Goal: Task Accomplishment & Management: Manage account settings

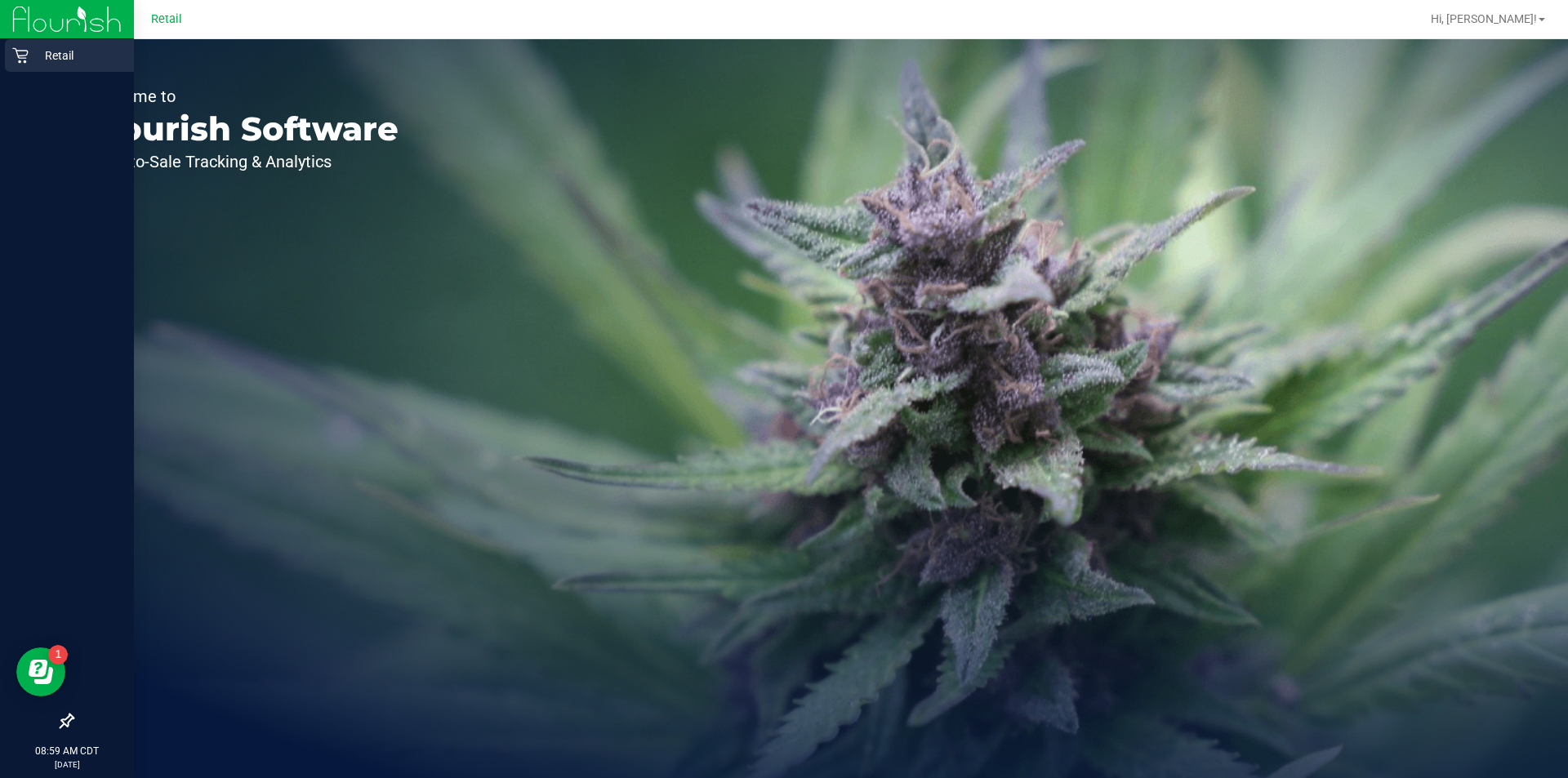
click at [21, 66] on div "Retail" at bounding box center [69, 55] width 129 height 32
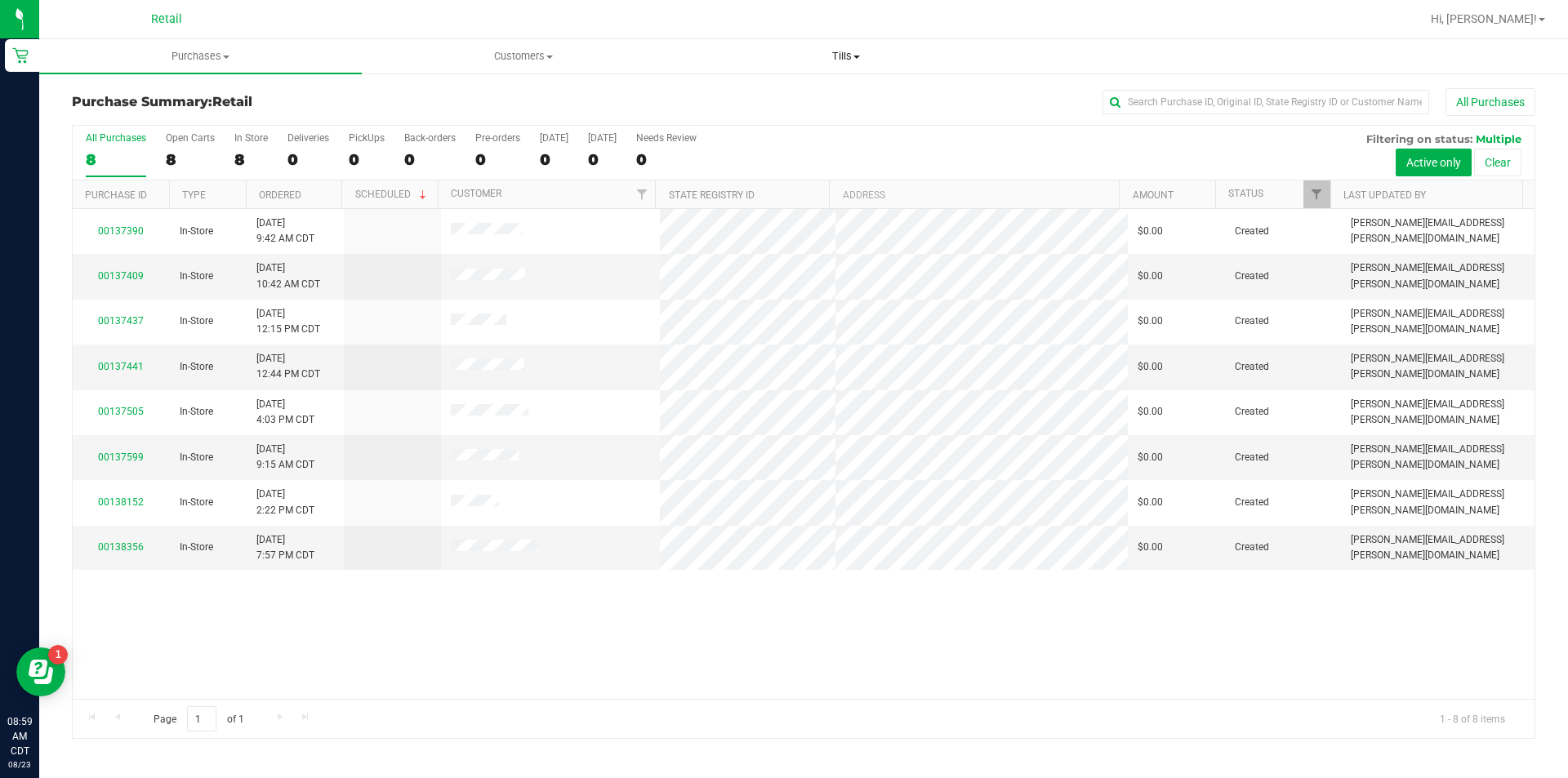
click at [862, 55] on span "Tills" at bounding box center [846, 56] width 321 height 15
click at [764, 97] on span "Manage tills" at bounding box center [740, 98] width 111 height 14
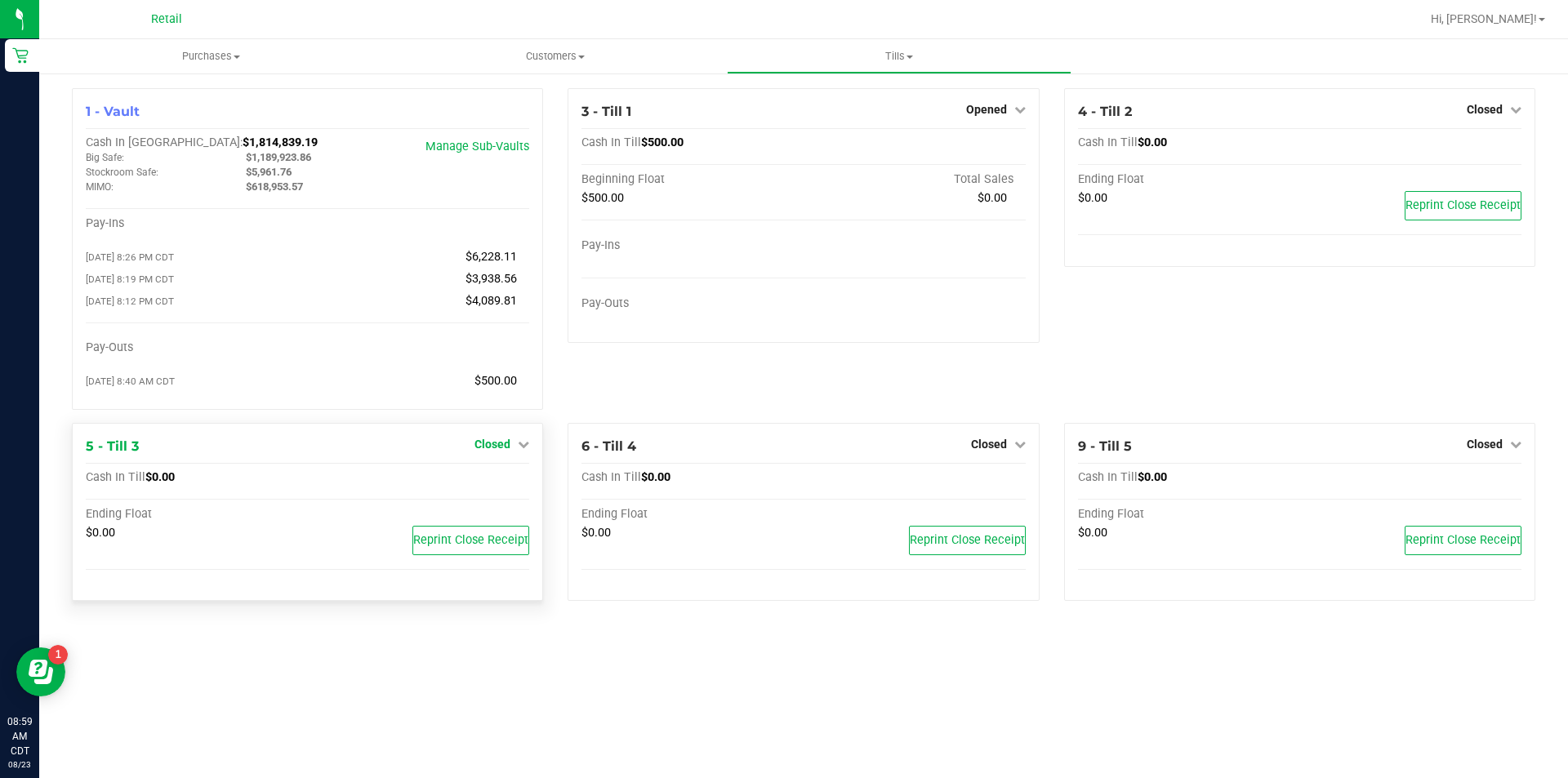
click at [524, 450] on icon at bounding box center [523, 444] width 11 height 11
click at [494, 484] on link "Open Till" at bounding box center [491, 477] width 43 height 13
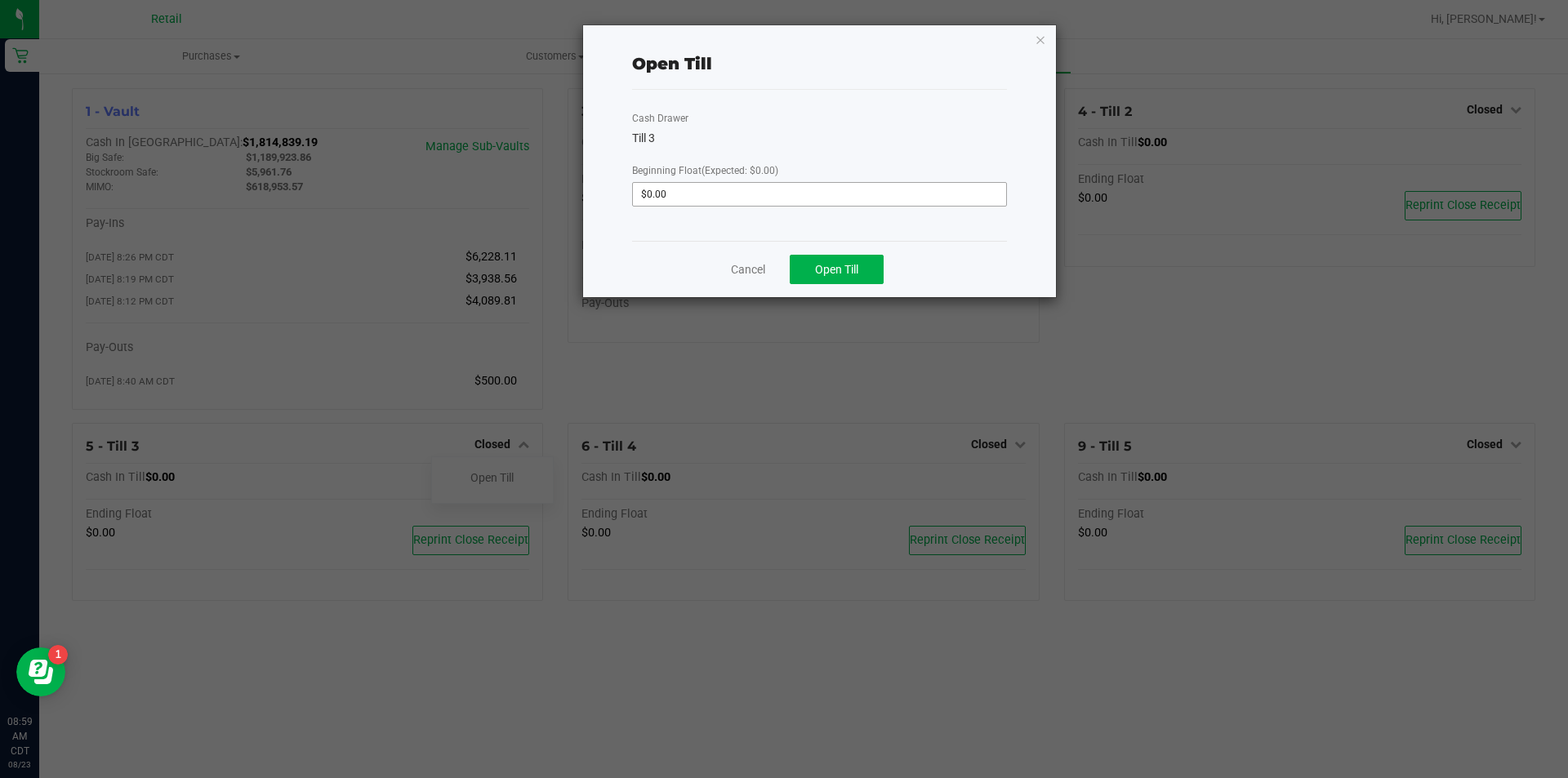
click at [685, 192] on input "$0.00" at bounding box center [819, 194] width 373 height 23
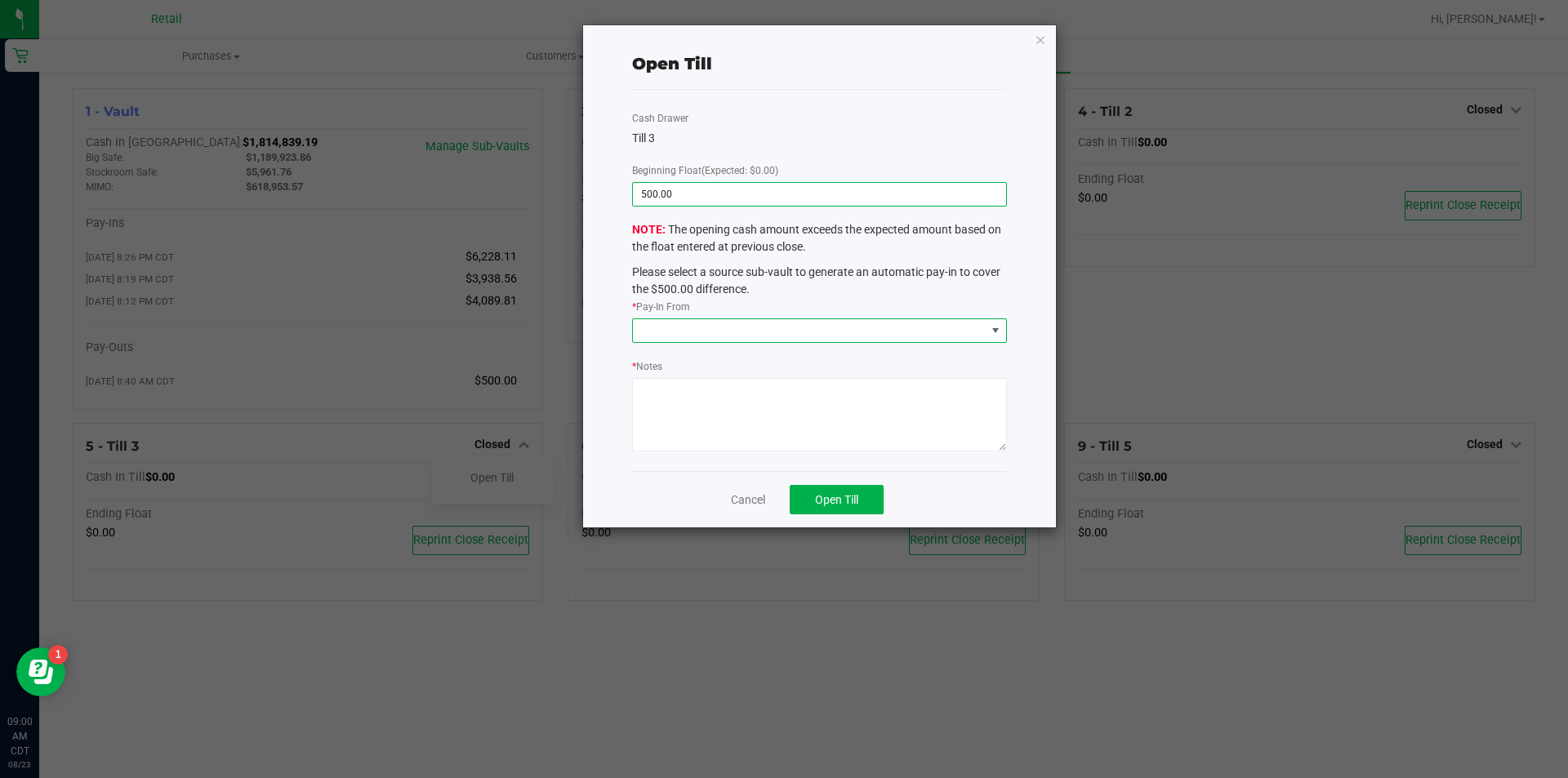
click at [989, 326] on span at bounding box center [995, 330] width 13 height 13
type input "$500.00"
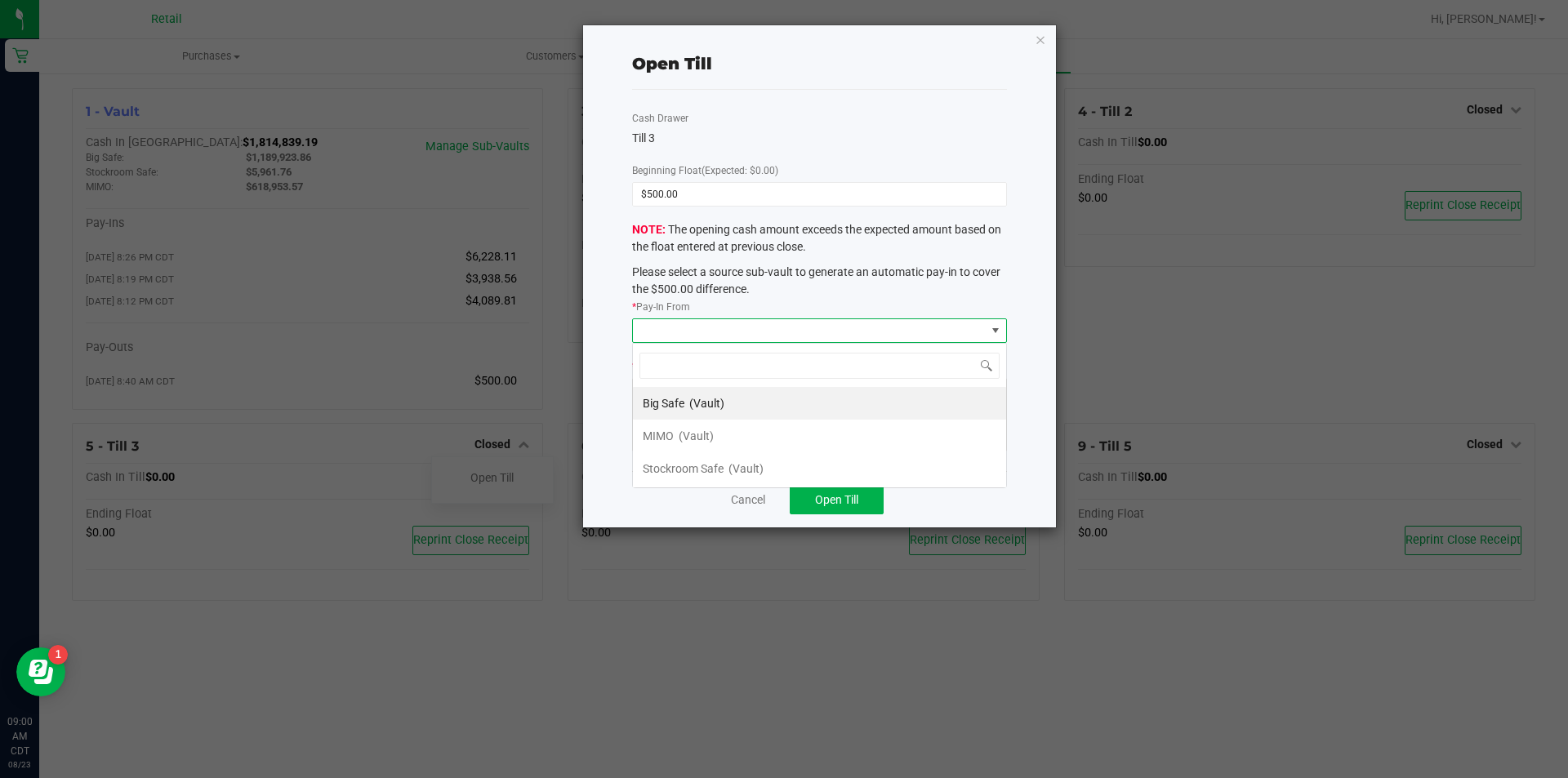
scroll to position [25, 374]
click at [665, 438] on span "MIMO" at bounding box center [657, 436] width 31 height 13
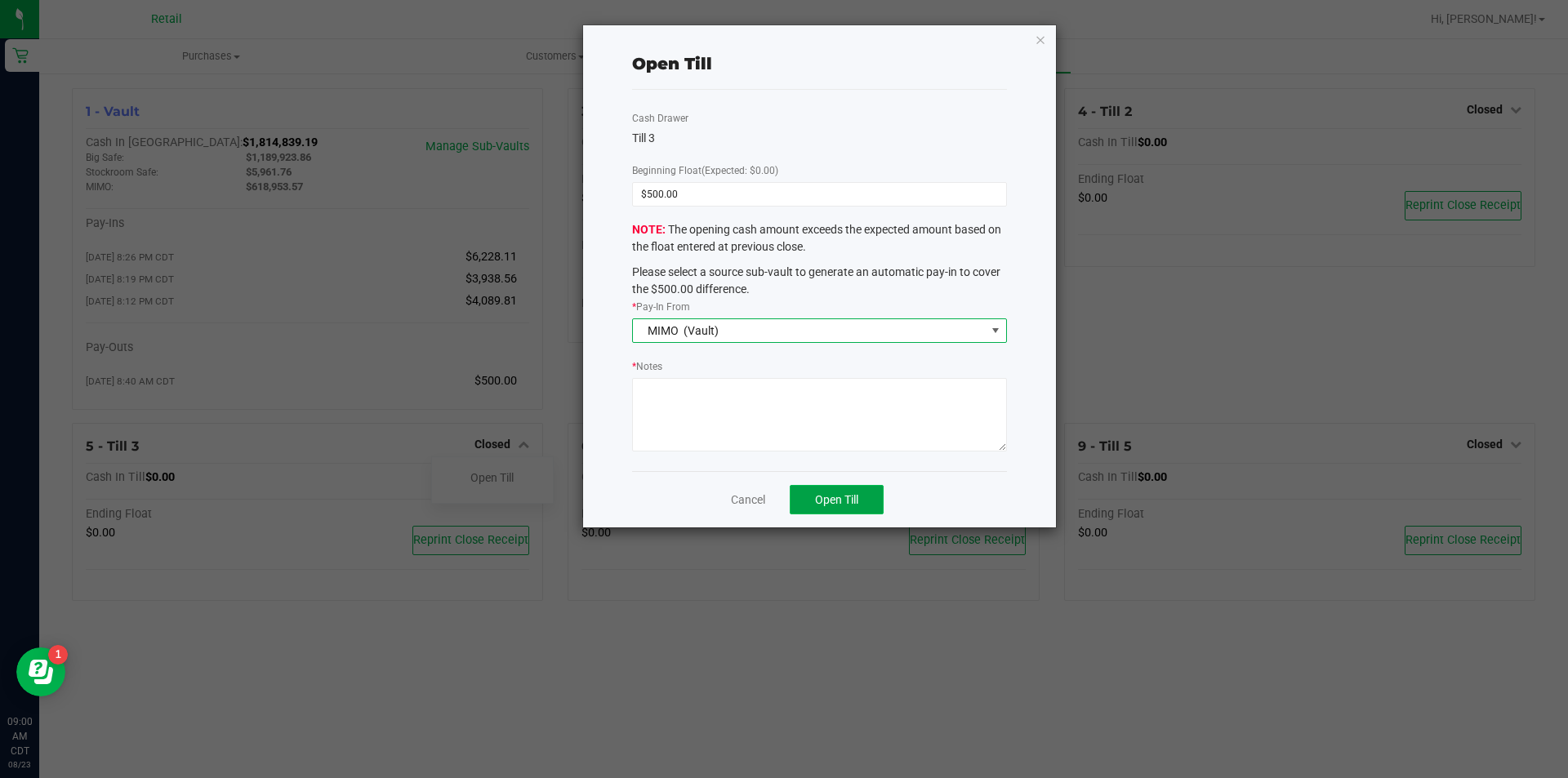
click at [848, 503] on span "Open Till" at bounding box center [836, 499] width 43 height 13
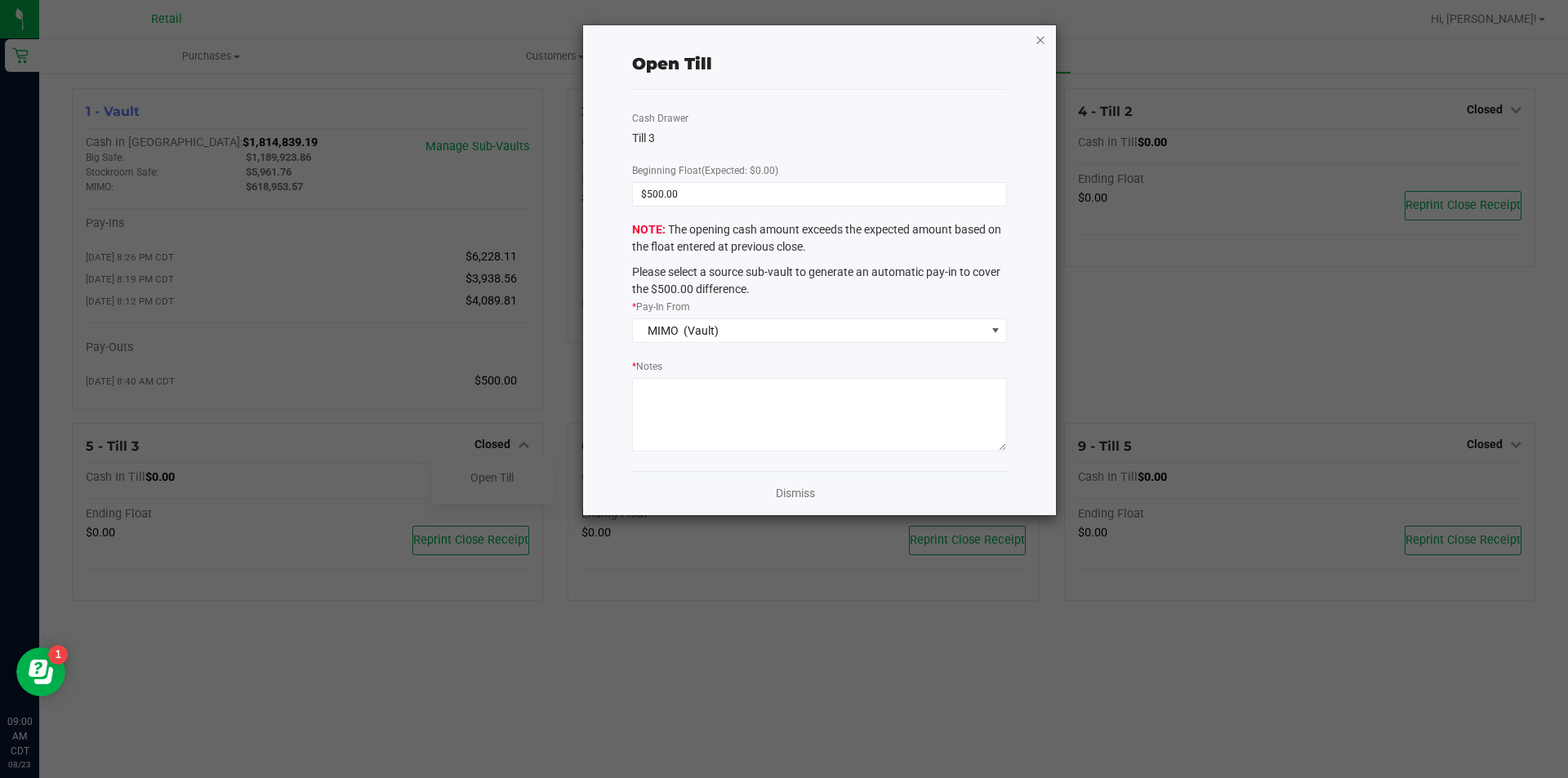
click at [1044, 43] on icon "button" at bounding box center [1040, 39] width 11 height 19
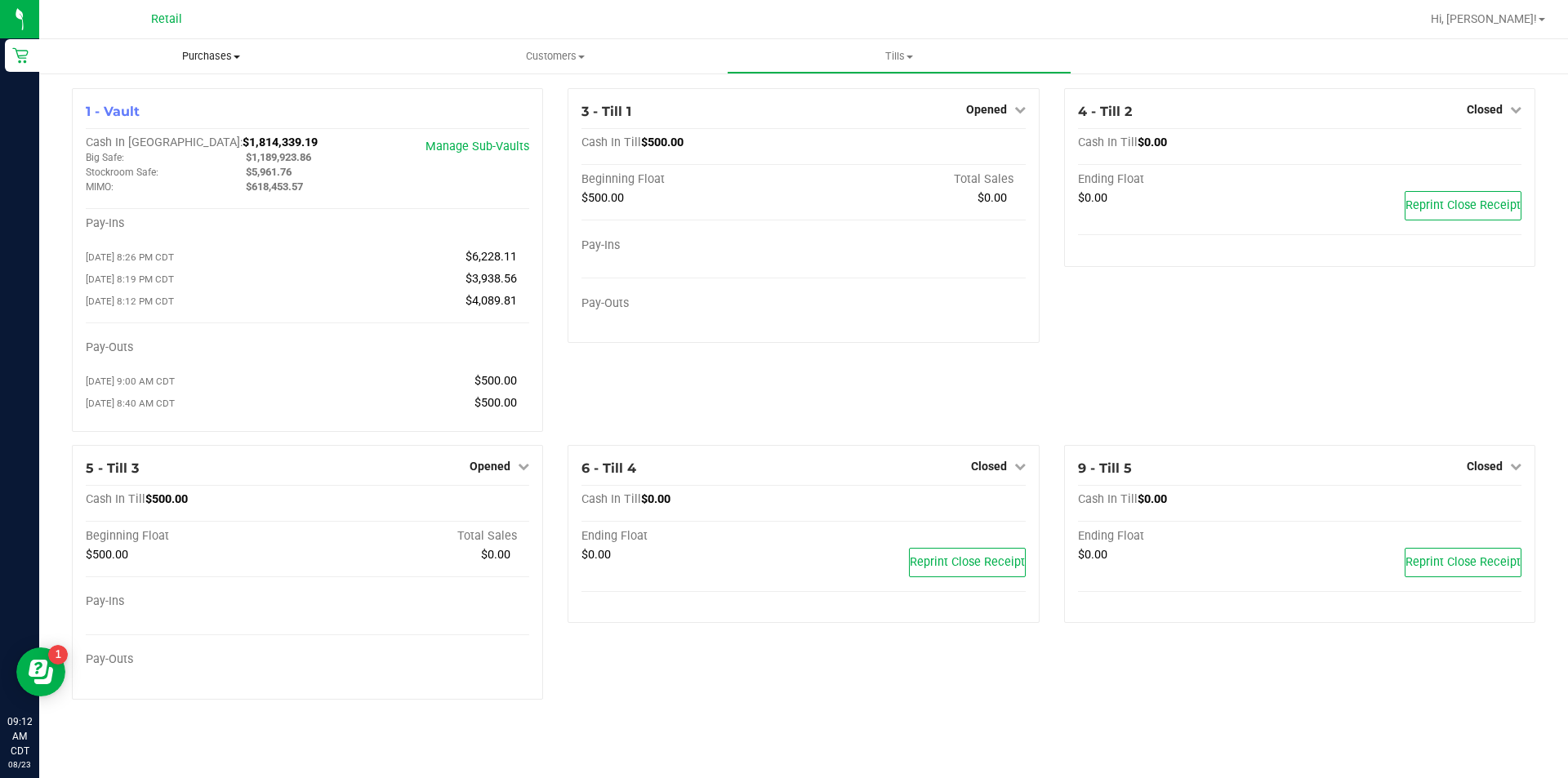
click at [237, 56] on span at bounding box center [236, 57] width 6 height 4
click at [118, 140] on span "All purchases" at bounding box center [97, 138] width 116 height 14
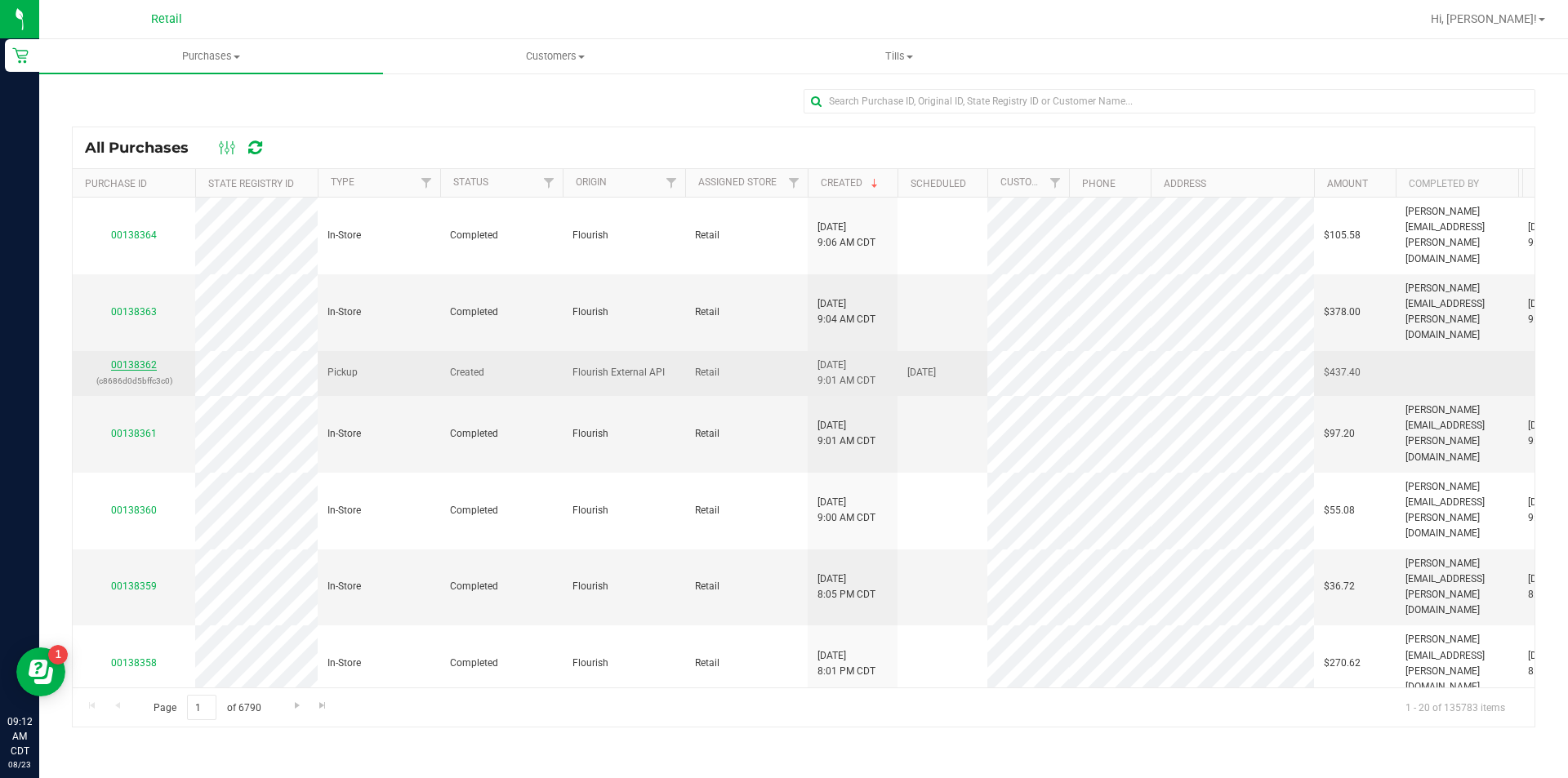
click at [140, 359] on link "00138362" at bounding box center [134, 364] width 46 height 11
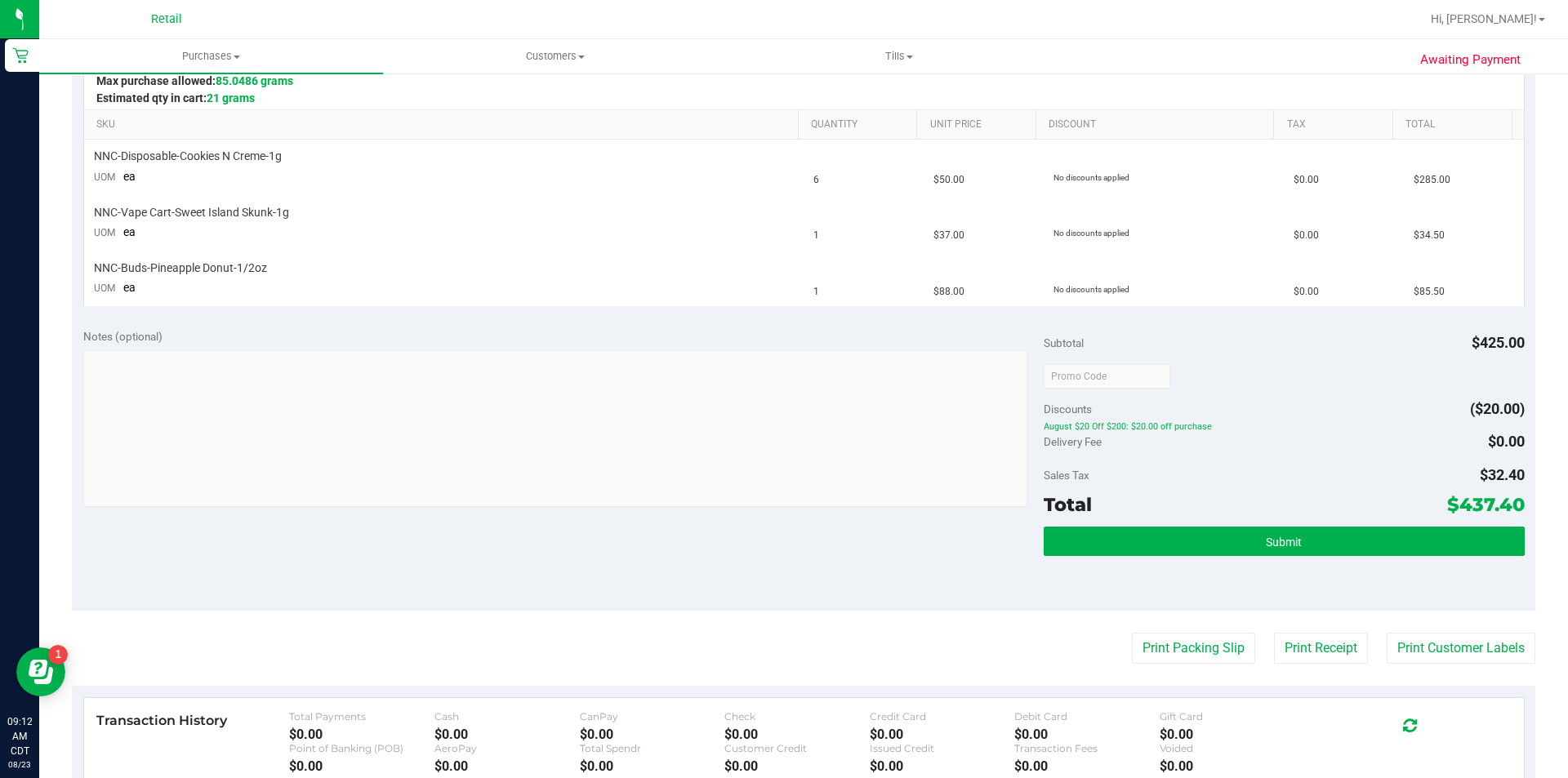
scroll to position [386, 0]
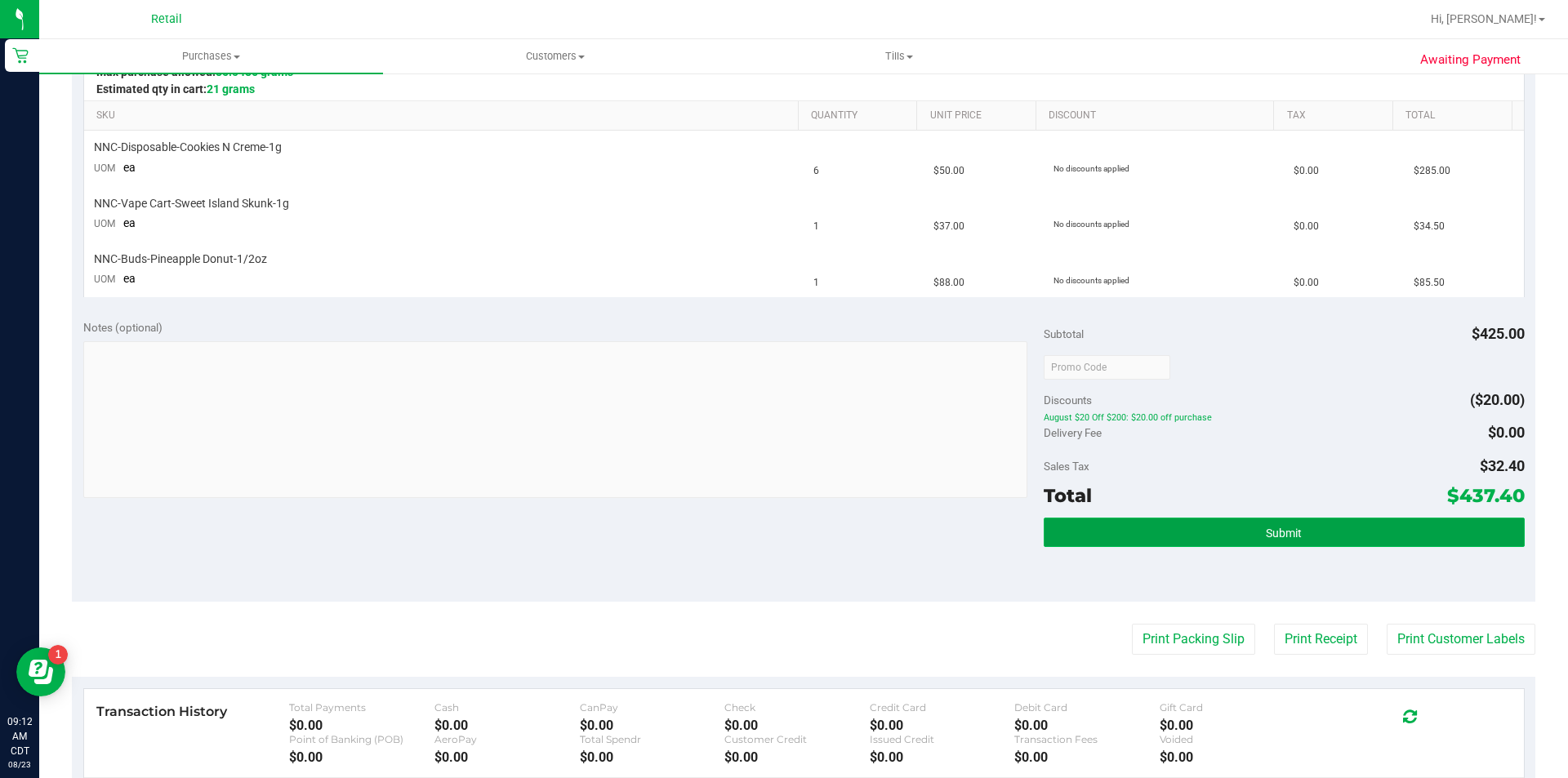
click at [1285, 532] on span "Submit" at bounding box center [1284, 532] width 36 height 13
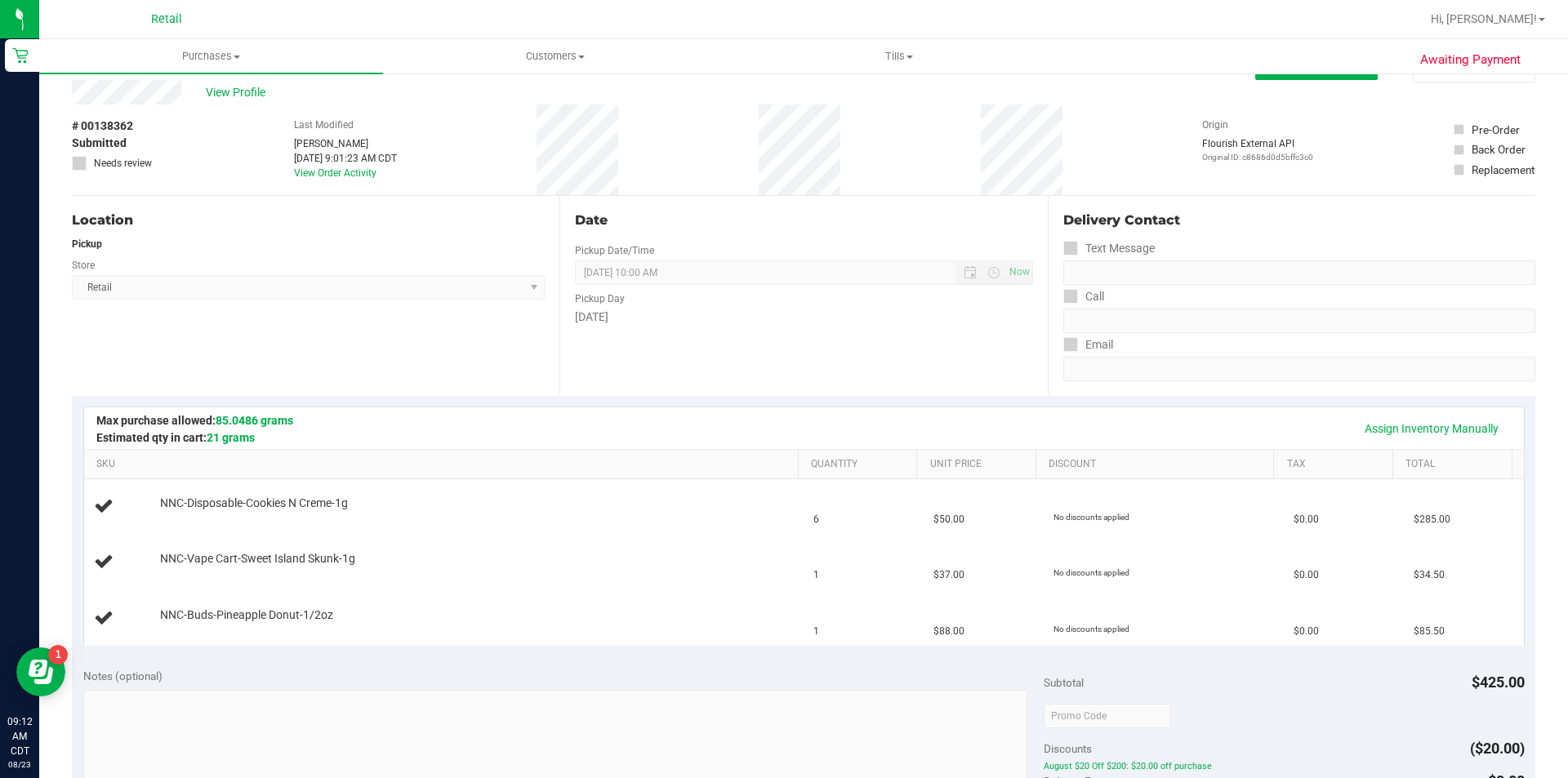
scroll to position [0, 0]
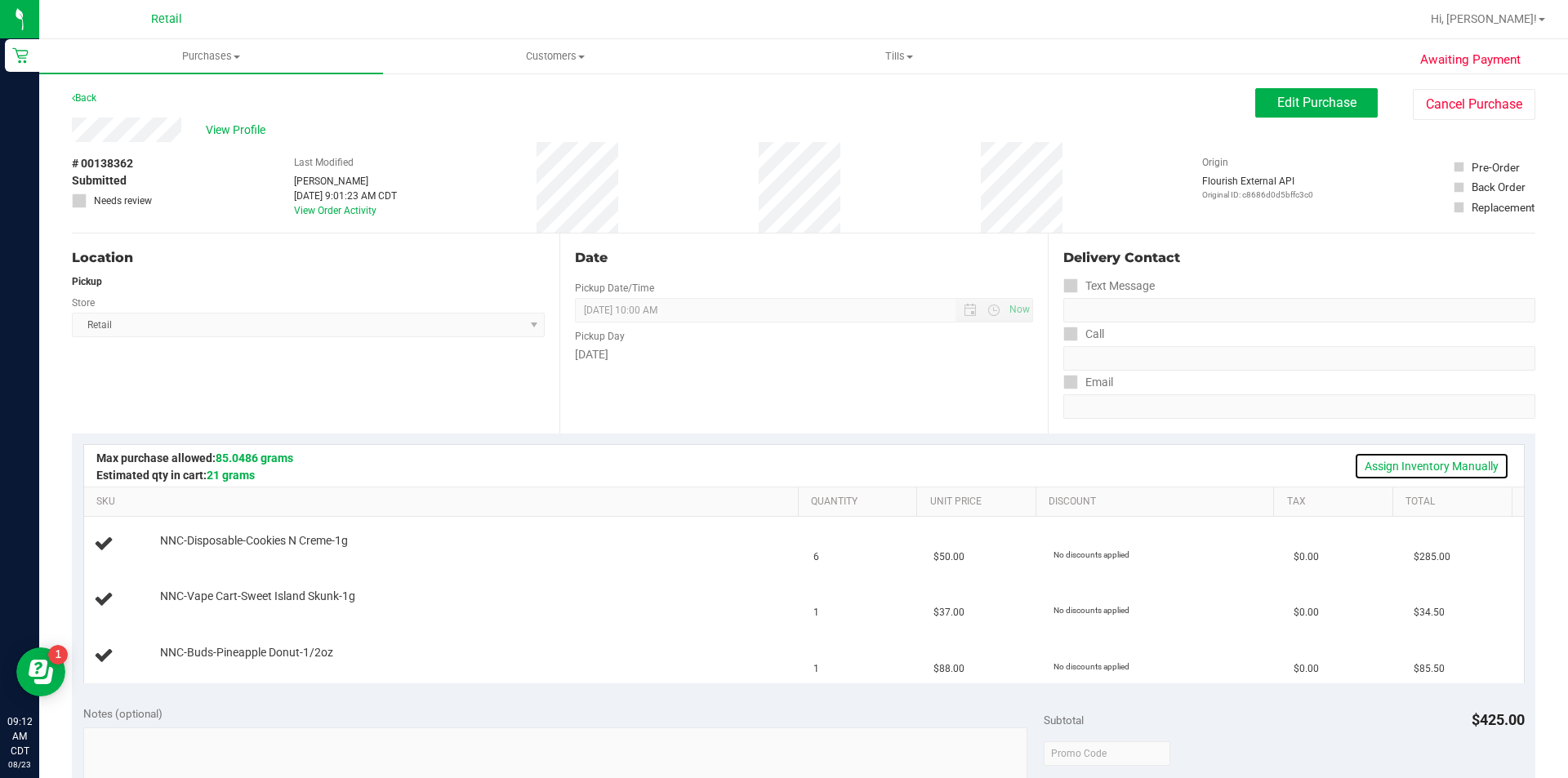
click at [1392, 465] on link "Assign Inventory Manually" at bounding box center [1431, 467] width 155 height 28
click at [200, 553] on link "Add Package" at bounding box center [189, 552] width 59 height 11
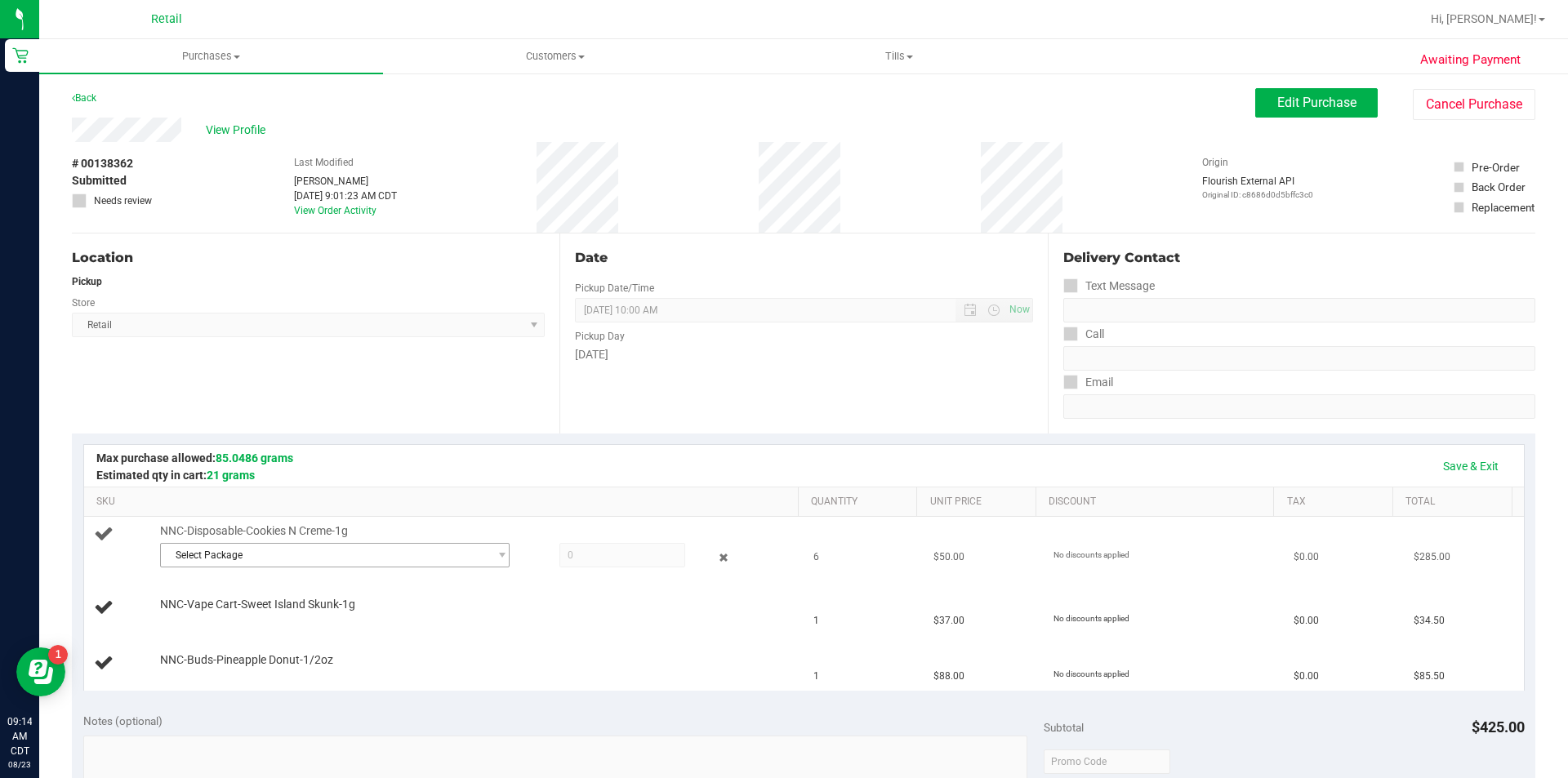
click at [235, 553] on span "Select Package" at bounding box center [324, 555] width 327 height 23
click at [387, 626] on span "( IDist-061025-CNC-BLK )" at bounding box center [343, 623] width 111 height 11
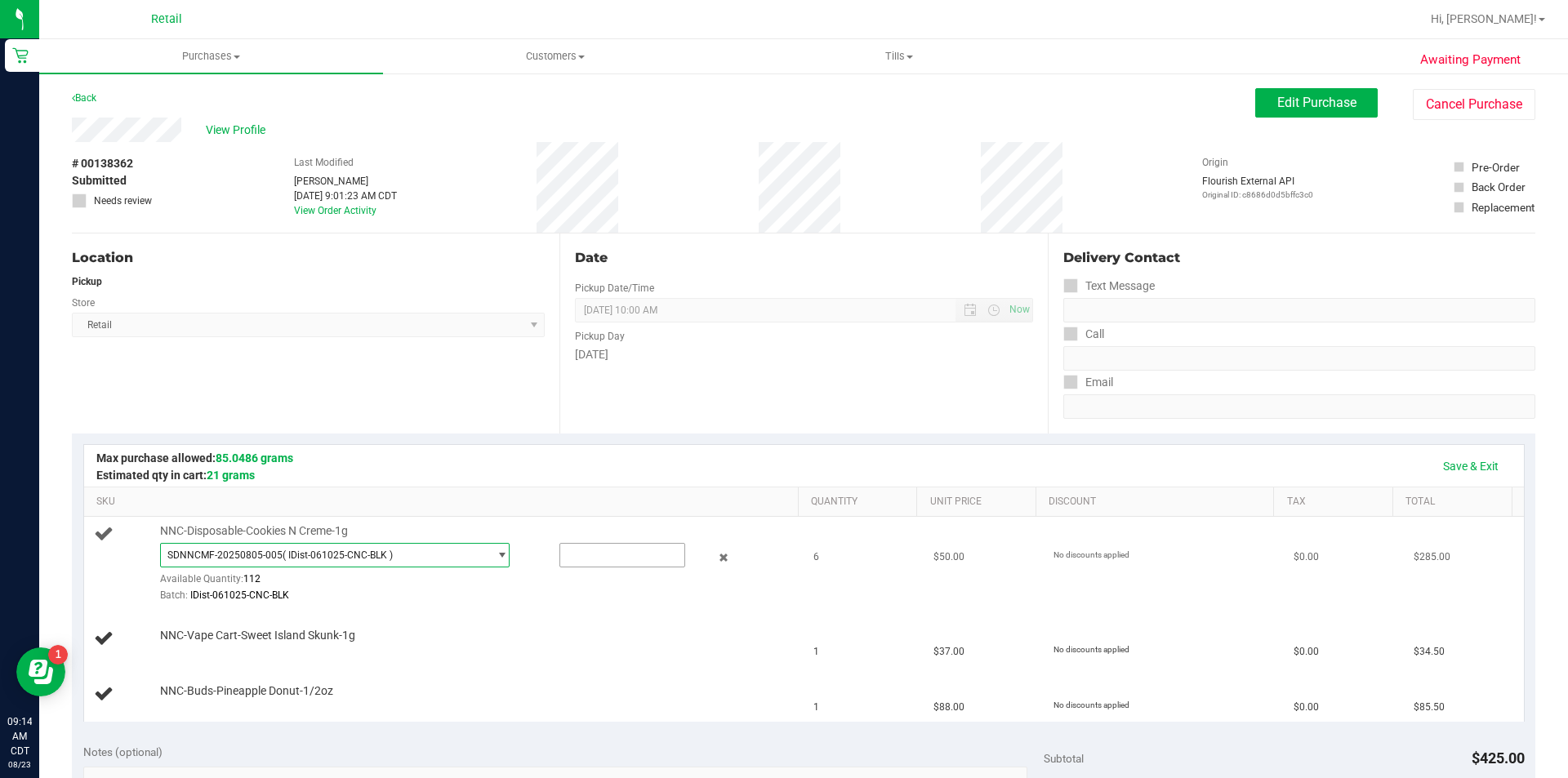
click at [587, 560] on input "text" at bounding box center [621, 555] width 124 height 23
type input "6"
click at [509, 603] on div at bounding box center [475, 603] width 630 height 1
type input "6.0000"
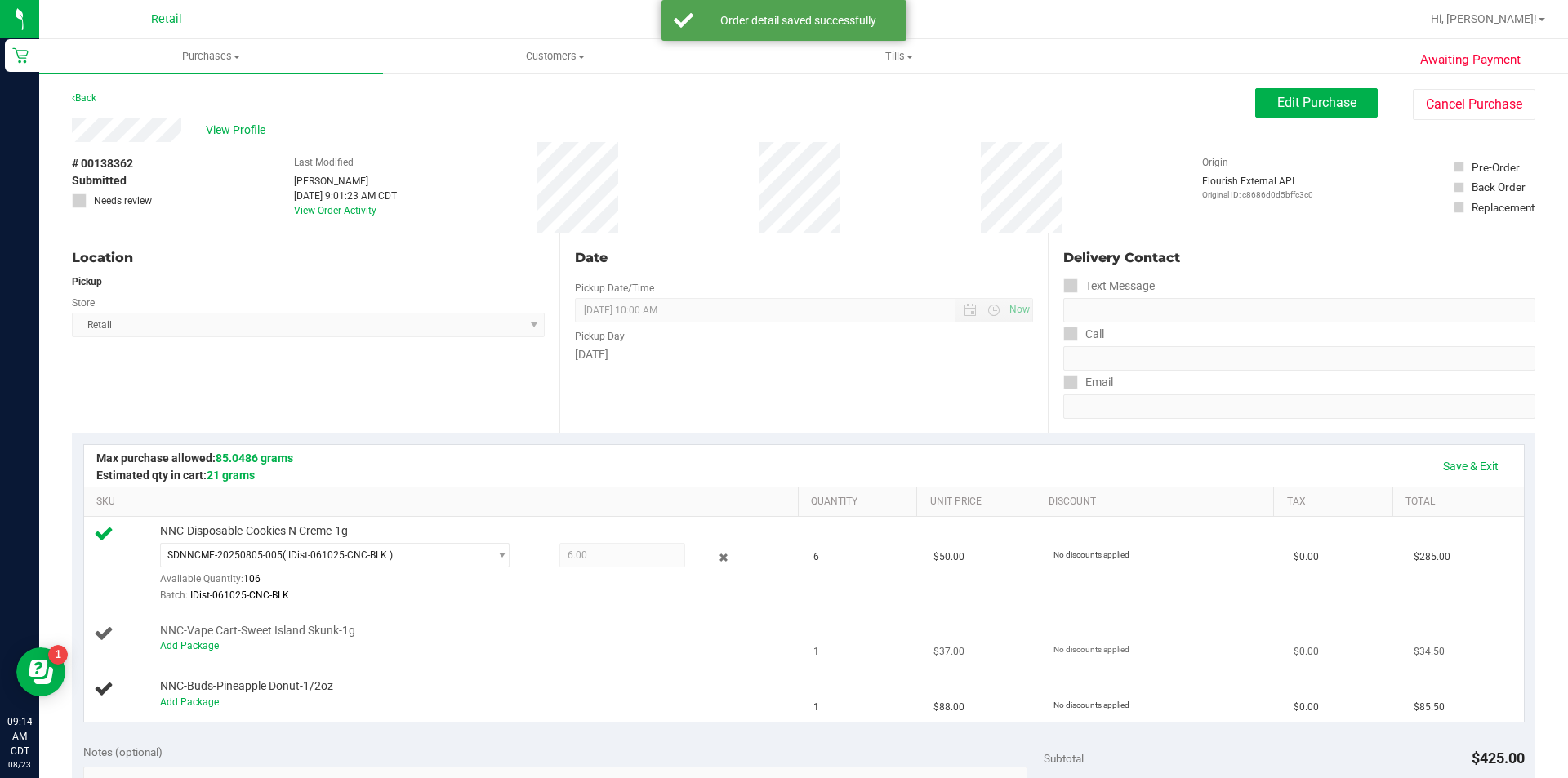
click at [197, 651] on link "Add Package" at bounding box center [189, 646] width 59 height 11
click at [223, 653] on span "Select Package" at bounding box center [324, 650] width 327 height 23
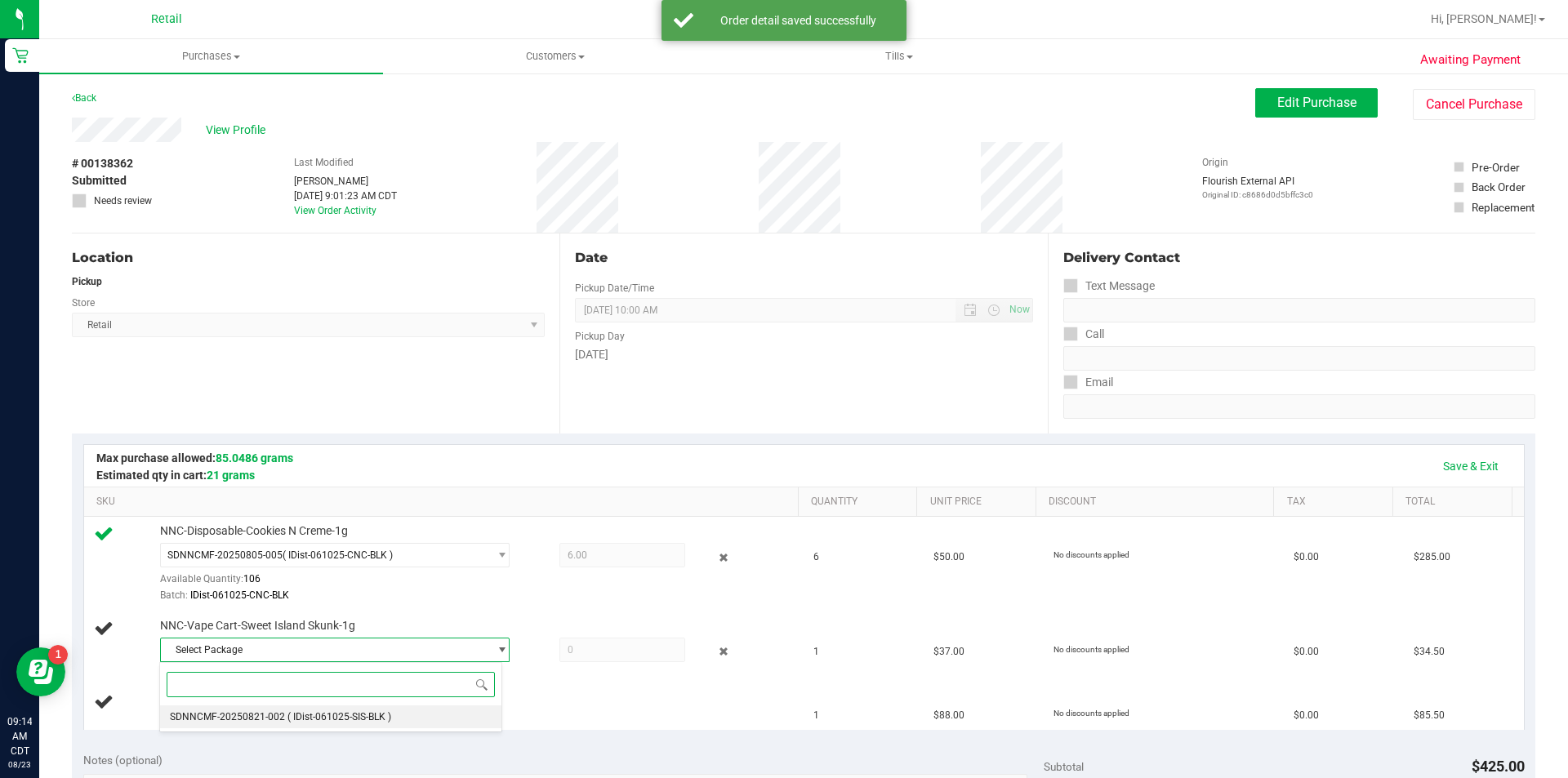
click at [337, 717] on span "( IDist-061025-SIS-BLK )" at bounding box center [340, 717] width 104 height 11
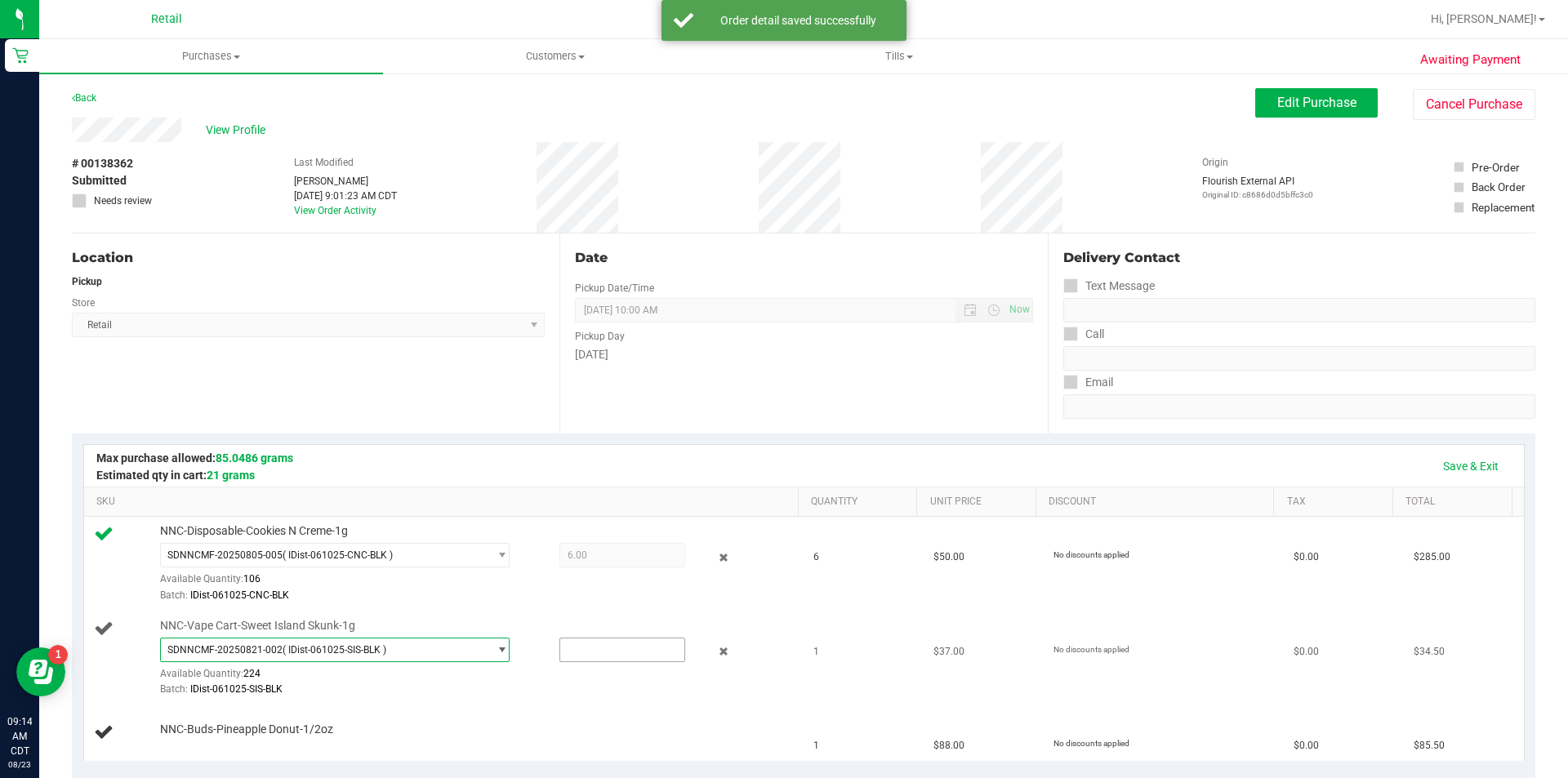
click at [588, 652] on input "text" at bounding box center [621, 650] width 124 height 23
type input "1"
click at [502, 698] on div at bounding box center [475, 697] width 630 height 1
type input "1.0000"
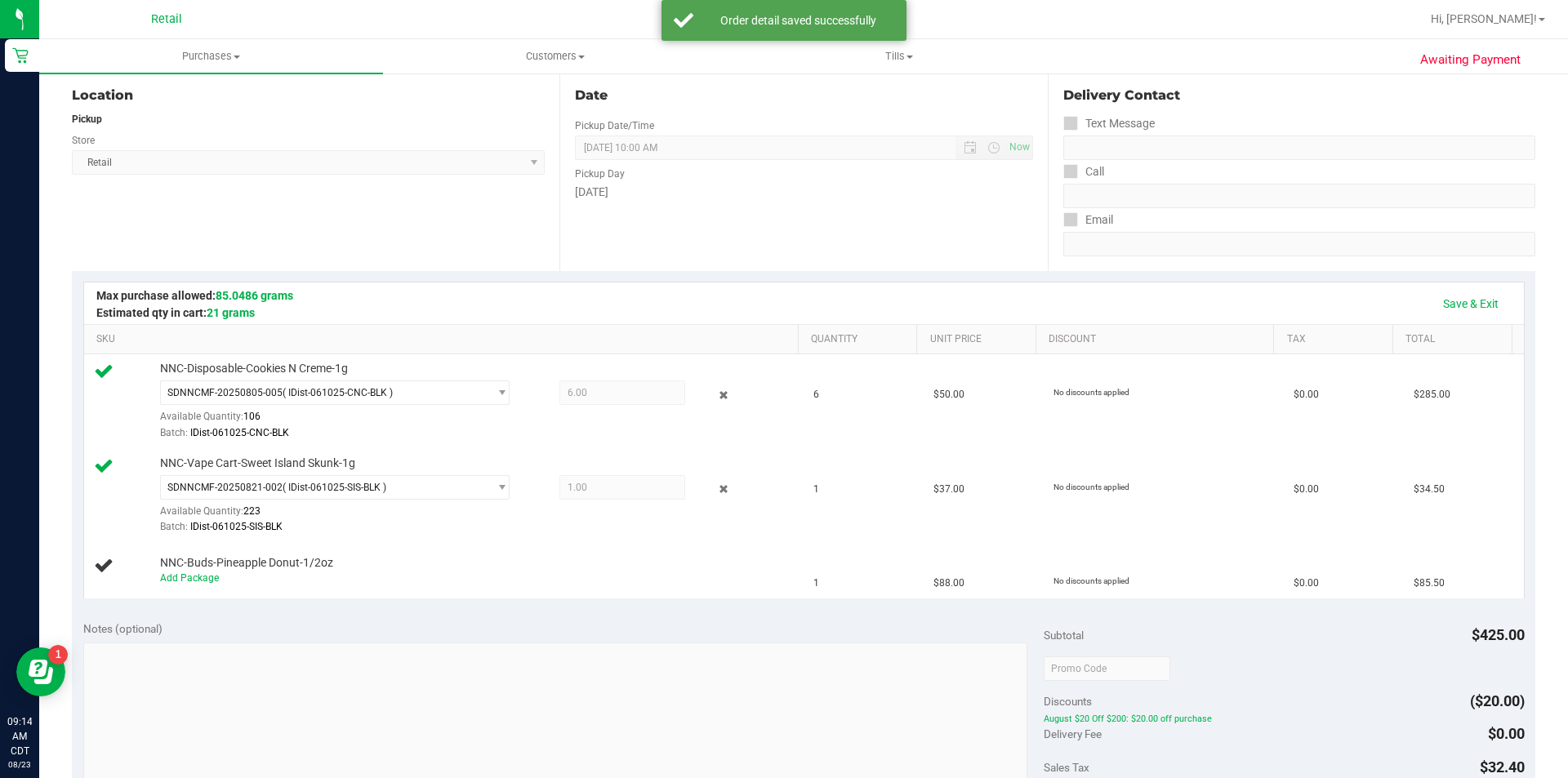
scroll to position [163, 0]
click at [198, 578] on link "Add Package" at bounding box center [189, 576] width 59 height 11
click at [229, 580] on span "Select Package" at bounding box center [324, 582] width 327 height 23
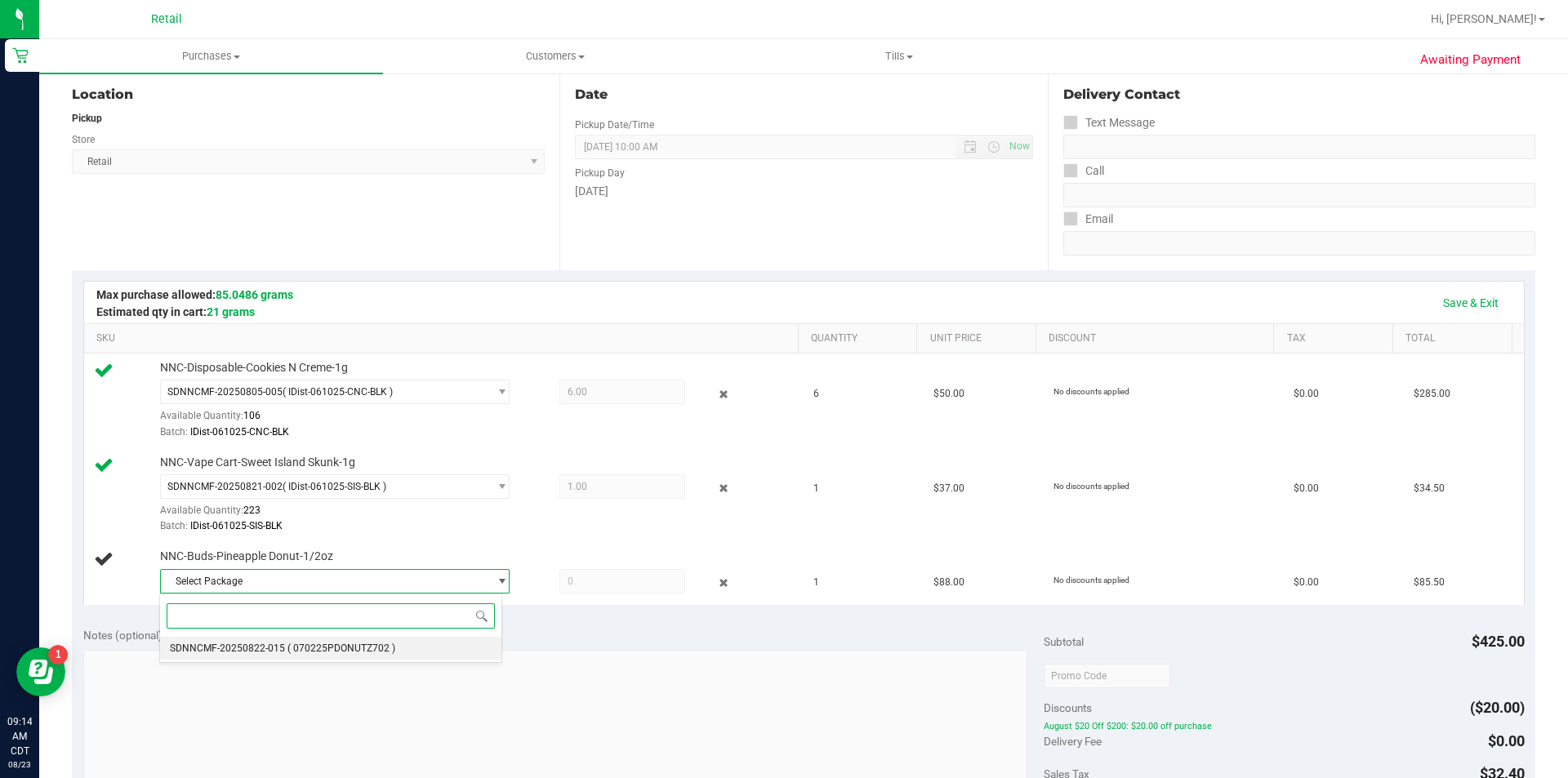
click at [348, 651] on span "( 070225PDONUTZ702 )" at bounding box center [341, 647] width 108 height 11
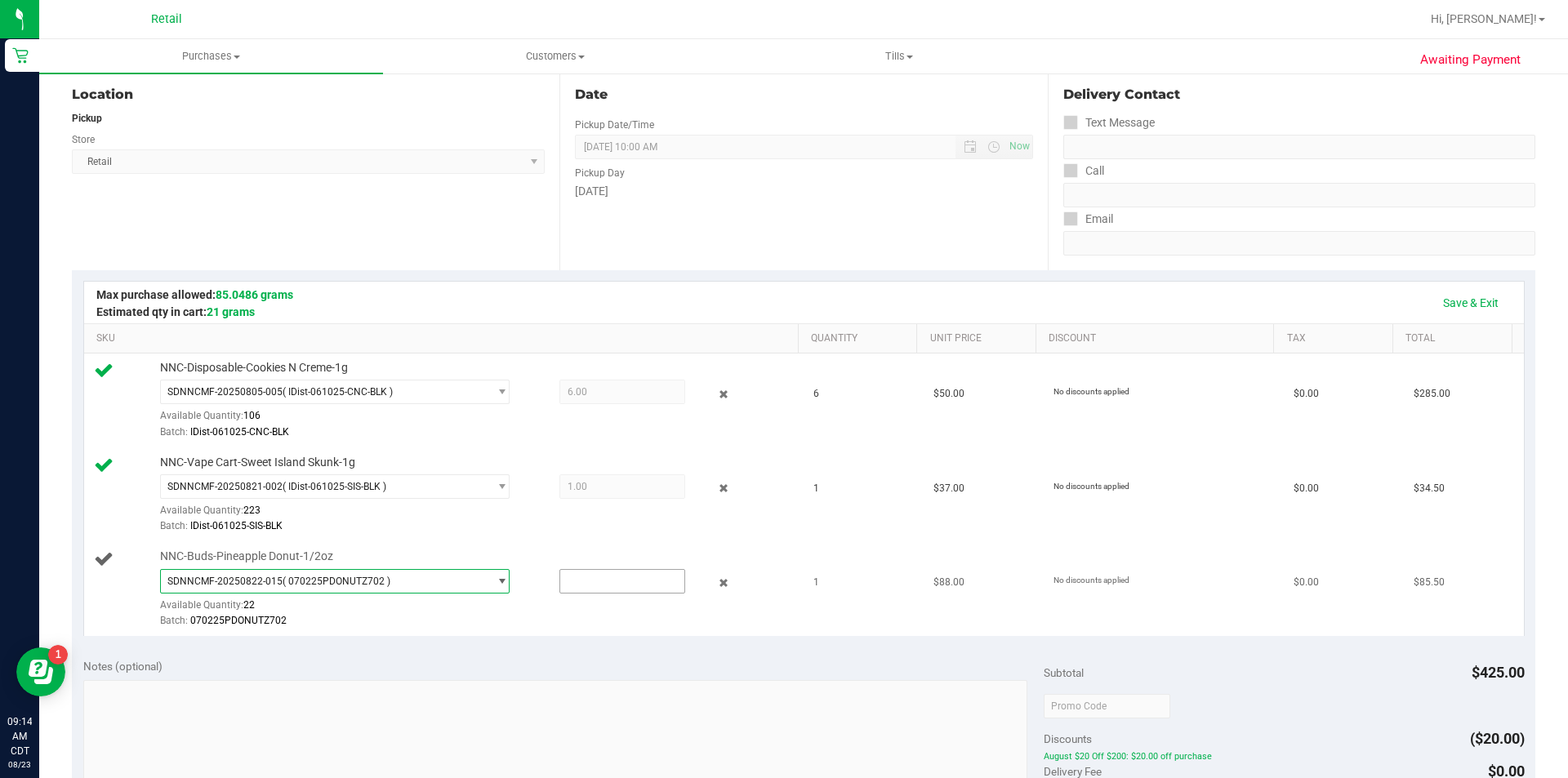
click at [591, 585] on input "text" at bounding box center [621, 582] width 124 height 23
type input "1"
click at [462, 629] on div at bounding box center [475, 629] width 630 height 1
type input "1.0000"
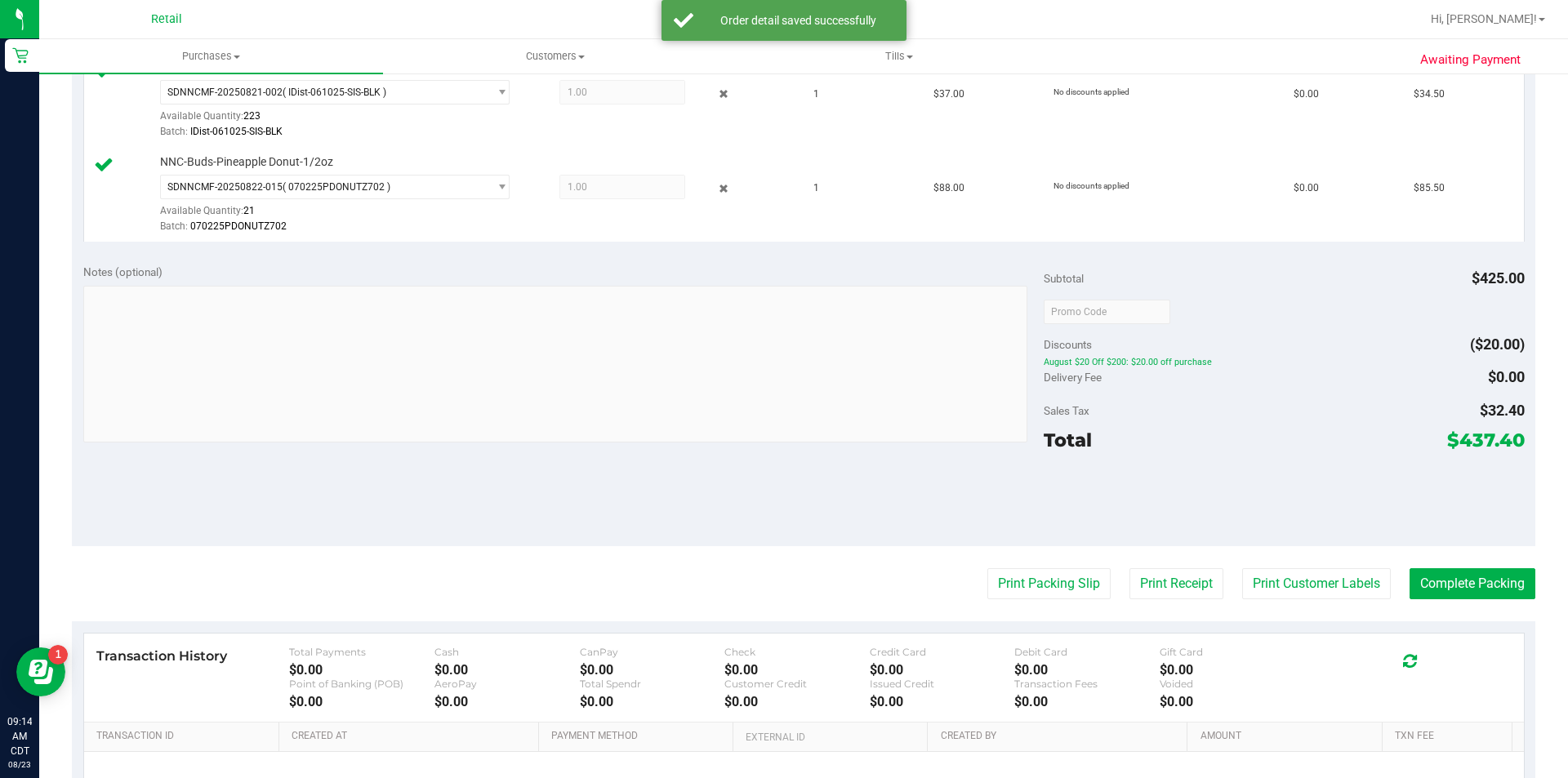
scroll to position [560, 0]
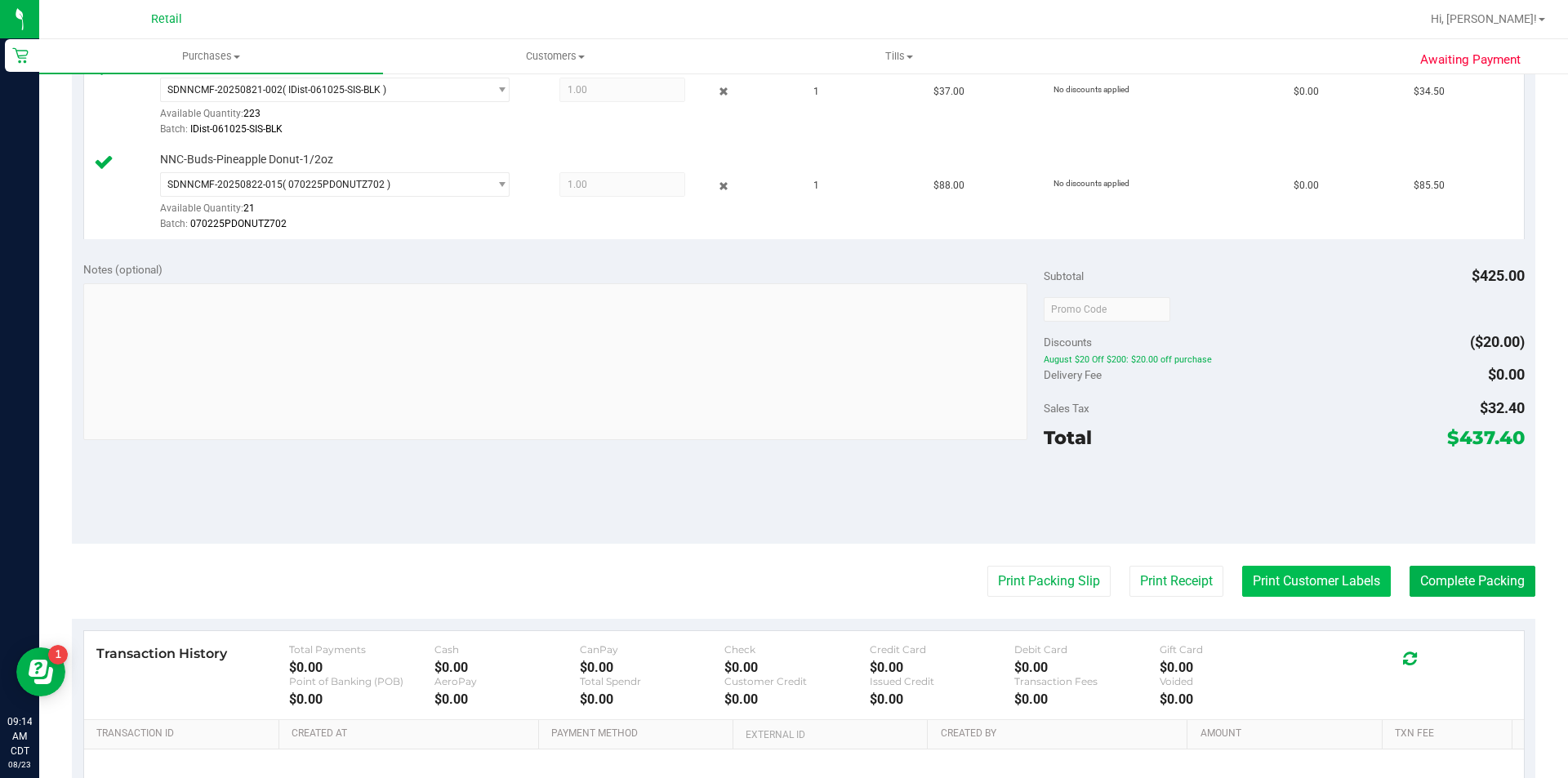
click at [1292, 579] on button "Print Customer Labels" at bounding box center [1316, 581] width 148 height 31
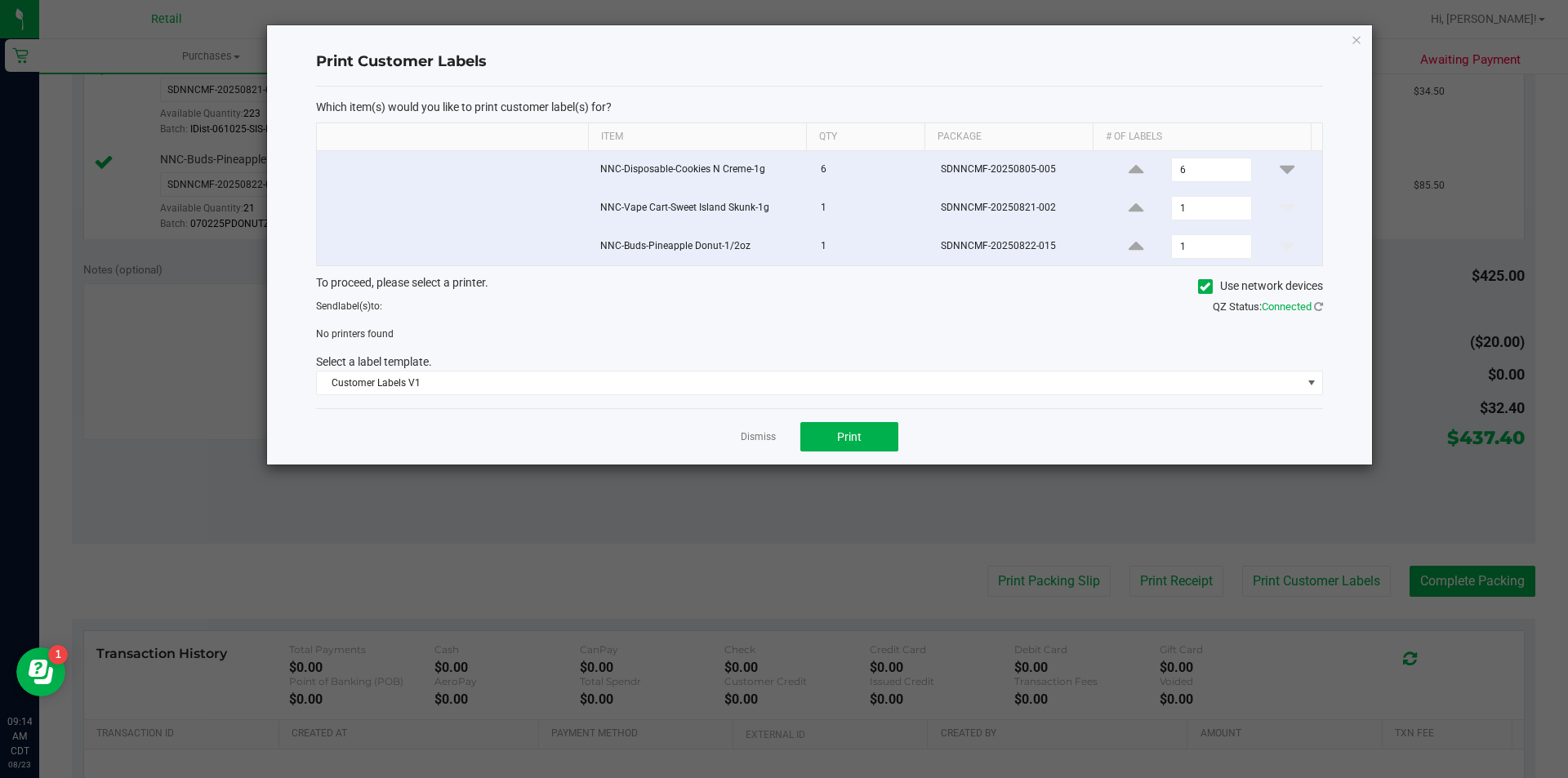
click at [1206, 287] on icon at bounding box center [1205, 287] width 11 height 0
click at [0, 0] on input "Use network devices" at bounding box center [0, 0] width 0 height 0
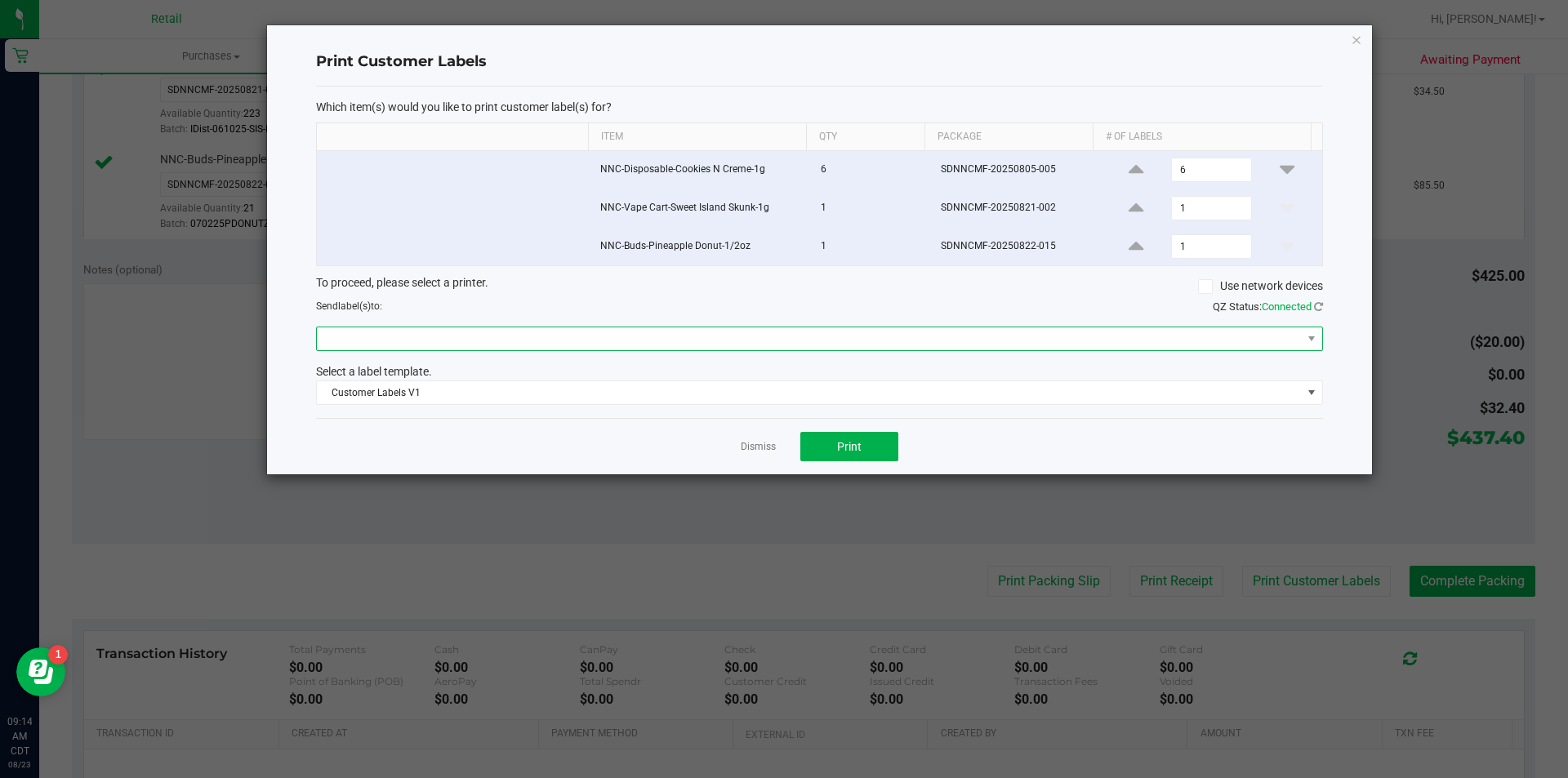
click at [419, 336] on span at bounding box center [809, 339] width 984 height 23
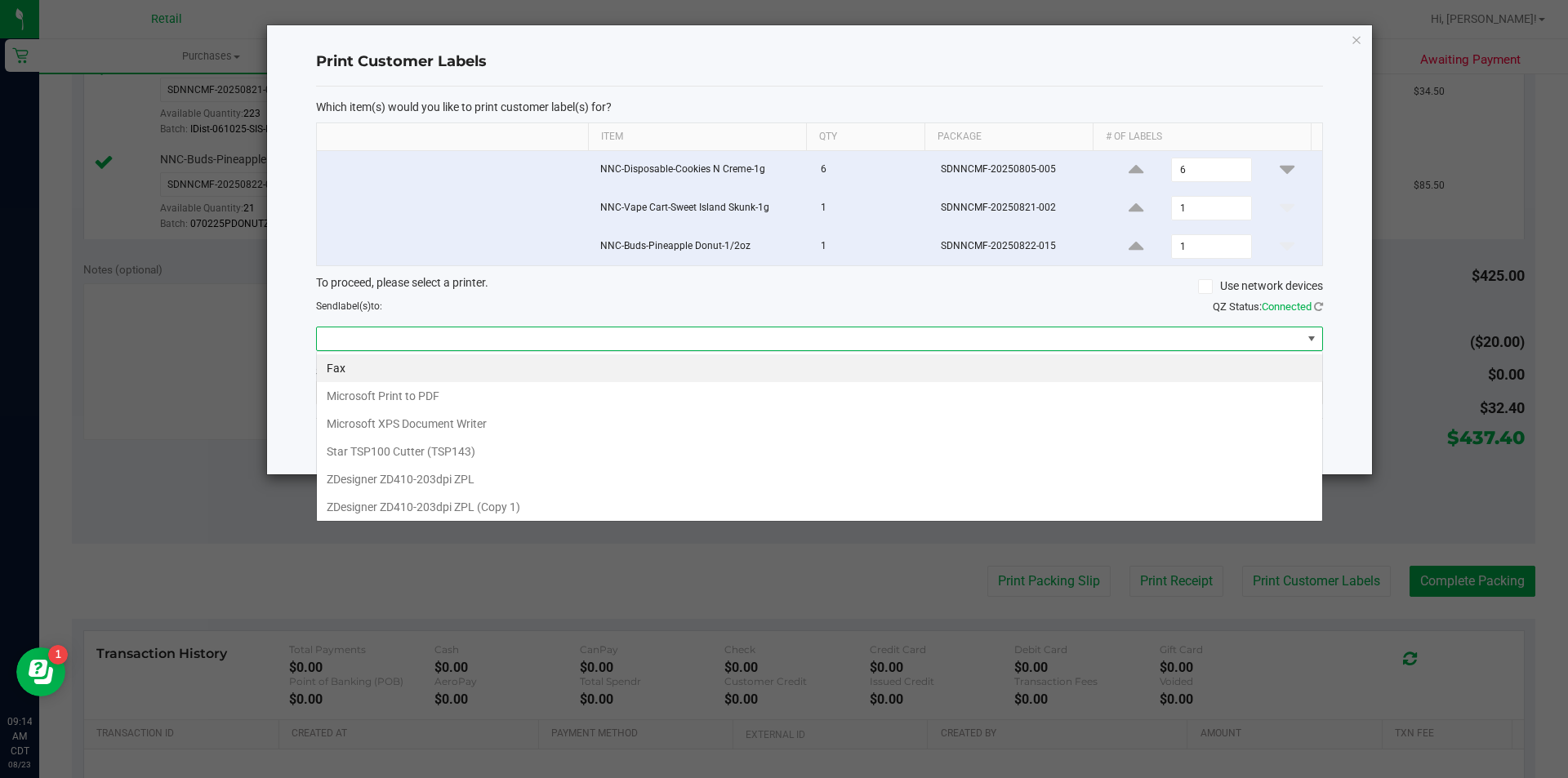
scroll to position [25, 1006]
click at [368, 510] on 1\) "ZDesigner ZD410-203dpi ZPL (Copy 1)" at bounding box center [820, 507] width 1006 height 28
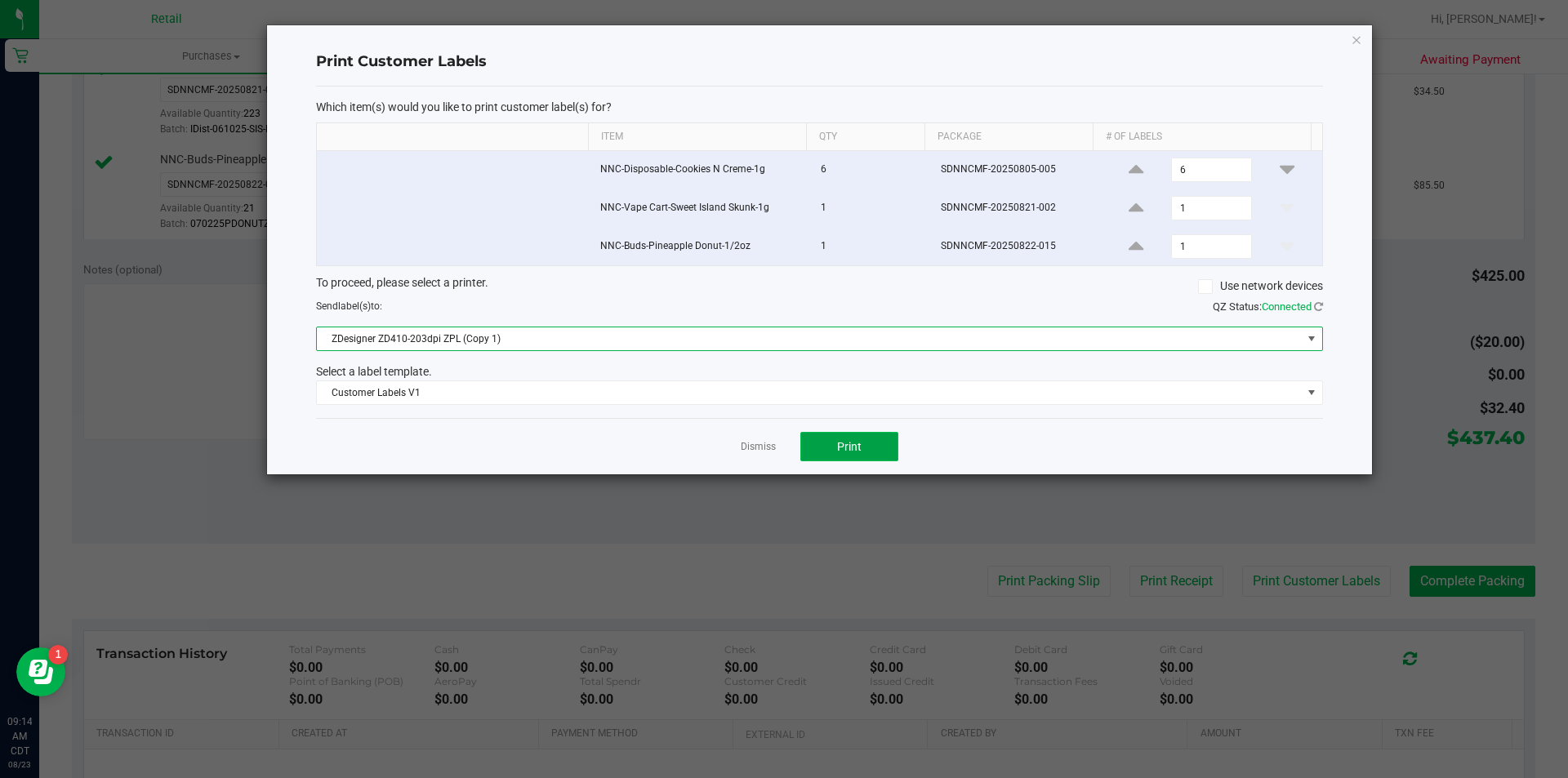
click at [856, 447] on span "Print" at bounding box center [849, 446] width 25 height 13
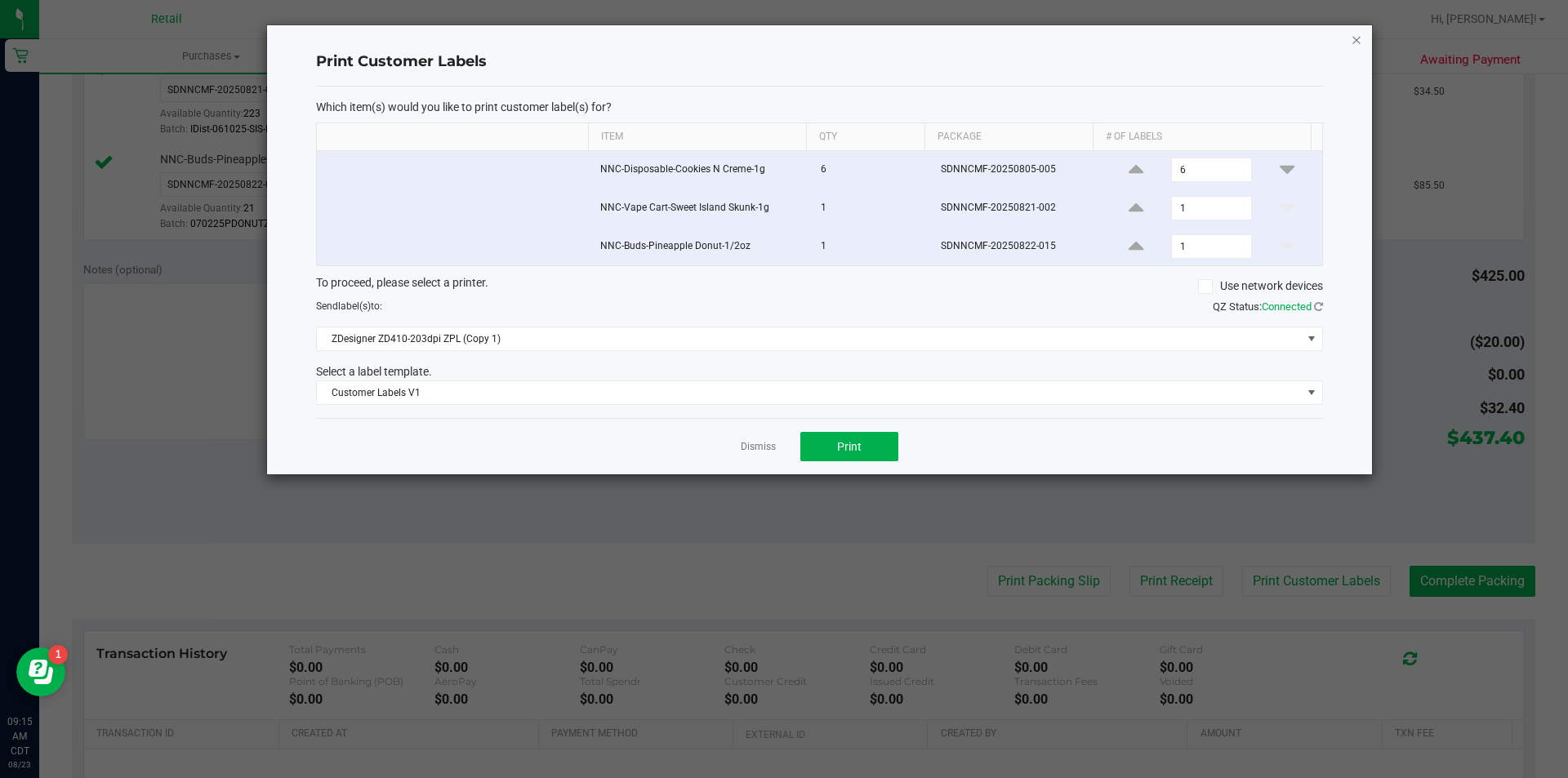
click at [1356, 37] on icon "button" at bounding box center [1356, 39] width 11 height 19
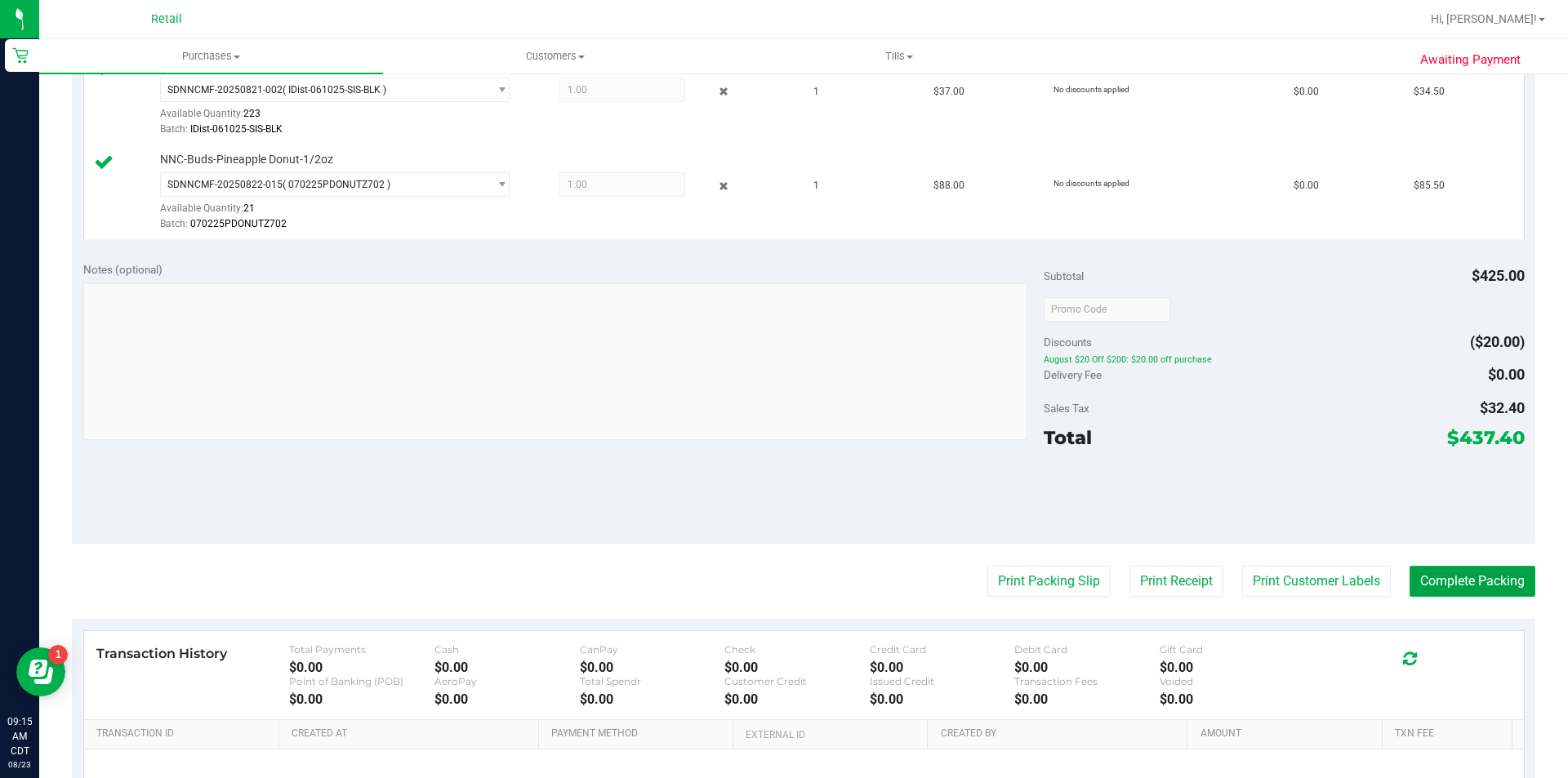
click at [1440, 578] on button "Complete Packing" at bounding box center [1471, 581] width 125 height 31
